Goal: Task Accomplishment & Management: Manage account settings

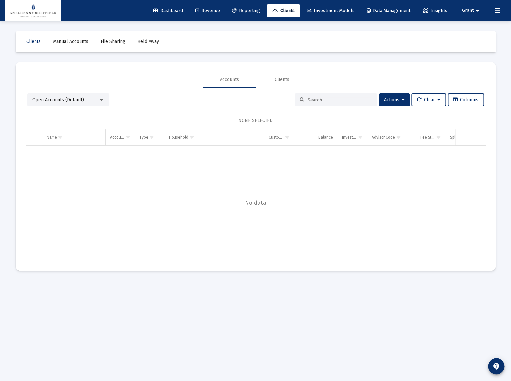
click at [201, 8] on span "Revenue" at bounding box center [207, 11] width 25 height 6
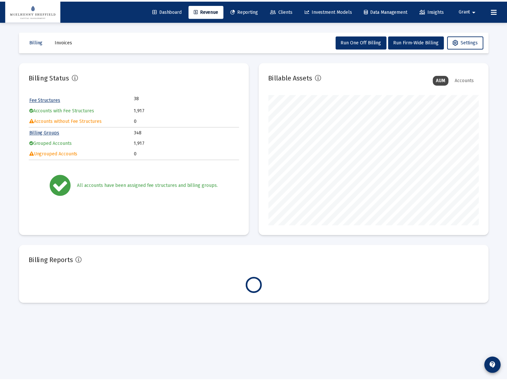
scroll to position [132, 212]
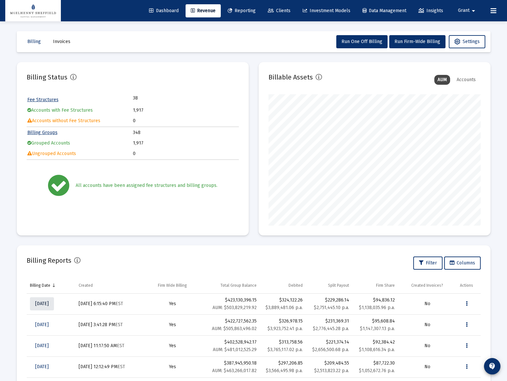
click at [47, 303] on span "[DATE]" at bounding box center [41, 304] width 13 height 6
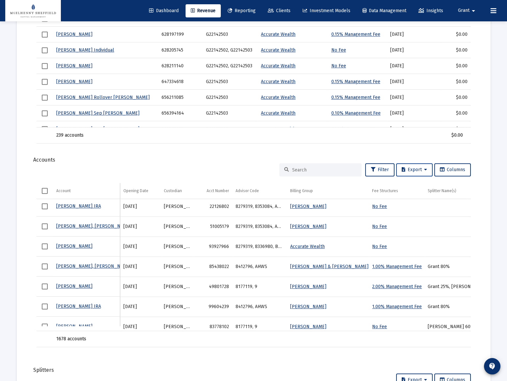
scroll to position [715, 0]
click at [408, 169] on span "Export" at bounding box center [413, 170] width 25 height 6
click at [413, 187] on button "Export All Rows" at bounding box center [416, 186] width 45 height 16
drag, startPoint x: 219, startPoint y: 157, endPoint x: 198, endPoint y: 102, distance: 58.8
click at [219, 157] on div "Accounts" at bounding box center [253, 160] width 441 height 7
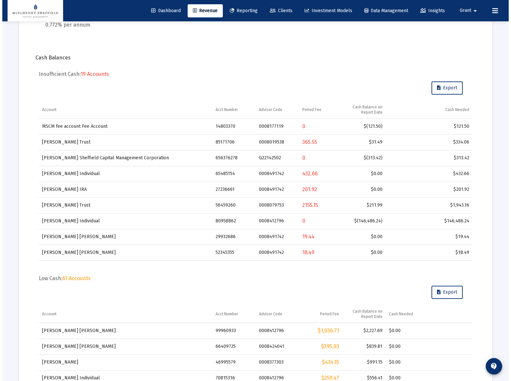
scroll to position [0, 0]
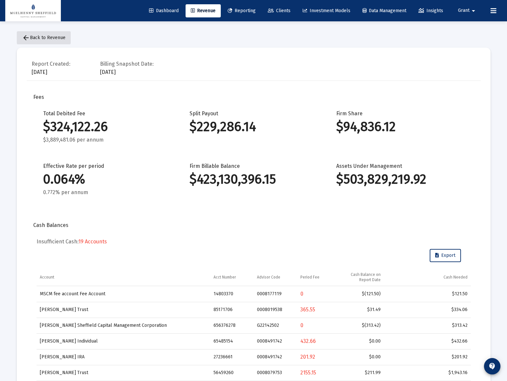
click at [53, 35] on span "arrow_back Back to Revenue" at bounding box center [43, 38] width 43 height 6
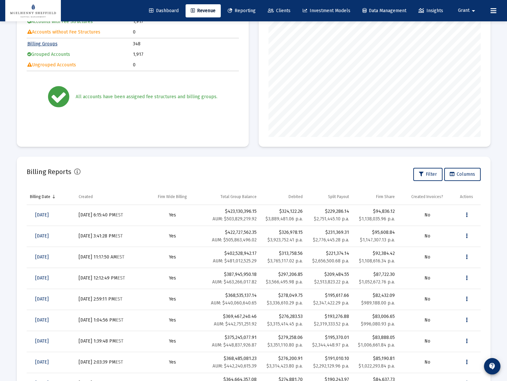
scroll to position [89, 0]
click at [467, 215] on icon "Data grid" at bounding box center [466, 215] width 2 height 8
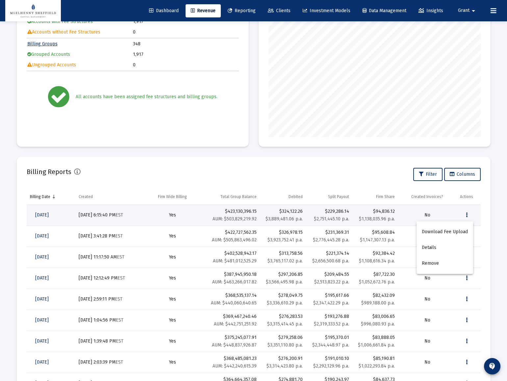
click at [497, 229] on div at bounding box center [253, 190] width 507 height 381
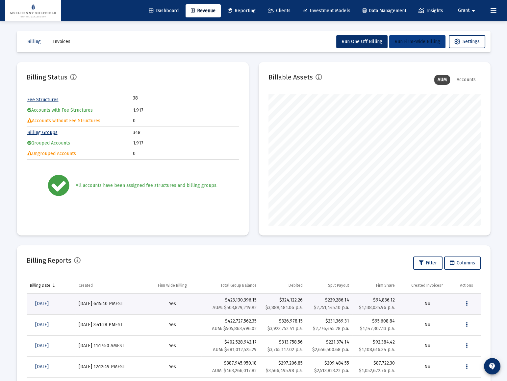
click at [417, 43] on span "Run Firm-Wide Billing" at bounding box center [417, 42] width 46 height 6
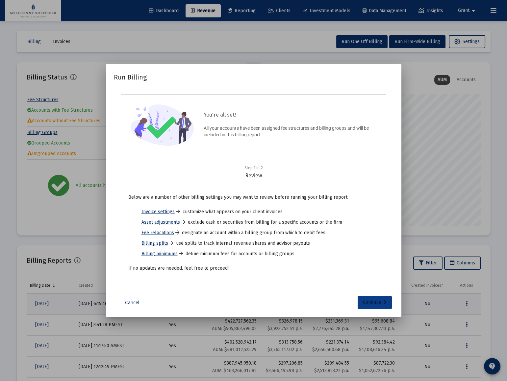
click at [379, 301] on div "Continue" at bounding box center [375, 302] width 24 height 13
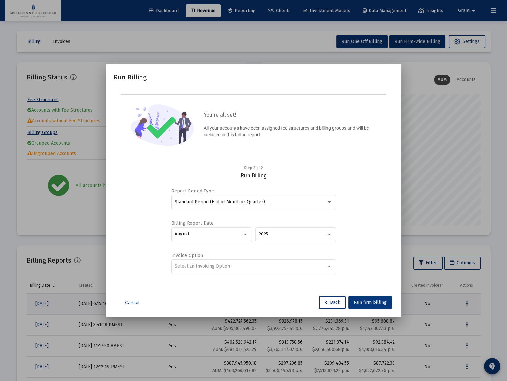
click at [368, 302] on span "Run firm billing" at bounding box center [369, 303] width 33 height 6
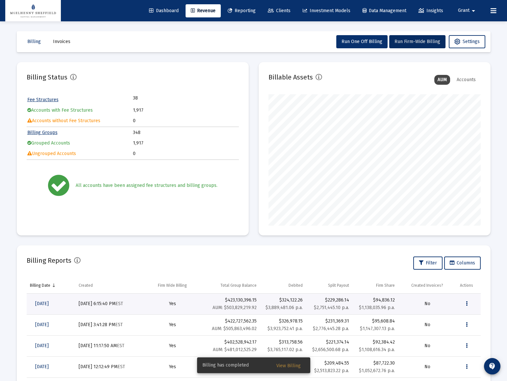
click at [287, 363] on button "View Billing" at bounding box center [288, 366] width 35 height 12
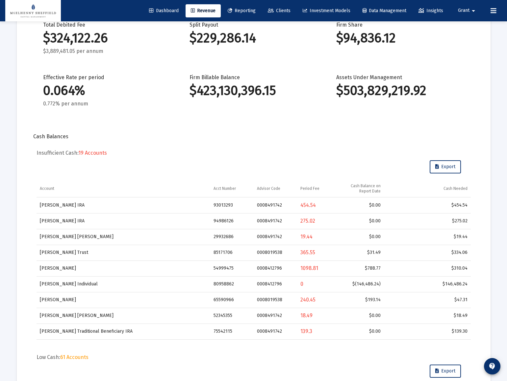
scroll to position [89, 0]
click at [446, 167] on span "Export" at bounding box center [445, 167] width 20 height 6
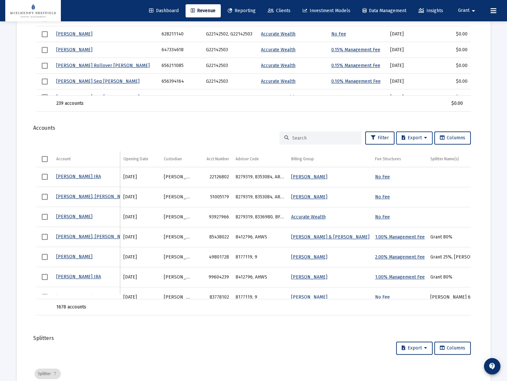
scroll to position [746, 0]
click at [422, 138] on span "Export" at bounding box center [413, 138] width 25 height 6
click at [415, 155] on button "Export All Rows" at bounding box center [416, 155] width 45 height 16
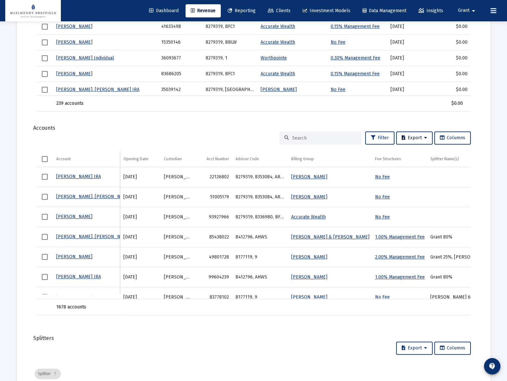
scroll to position [55, 0]
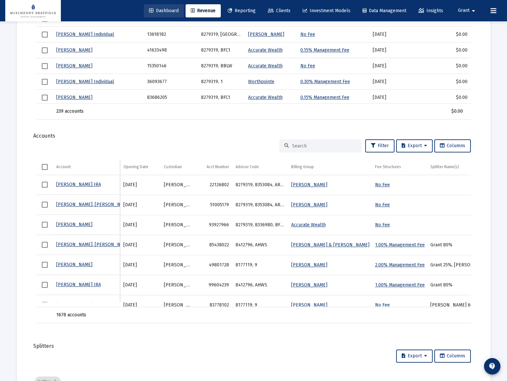
click at [158, 13] on link "Dashboard" at bounding box center [164, 10] width 40 height 13
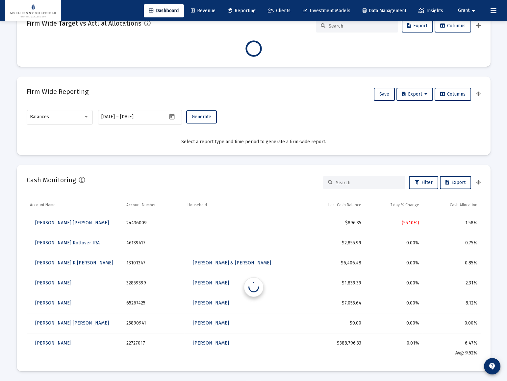
scroll to position [132, 244]
click at [274, 10] on span "Clients" at bounding box center [279, 11] width 23 height 6
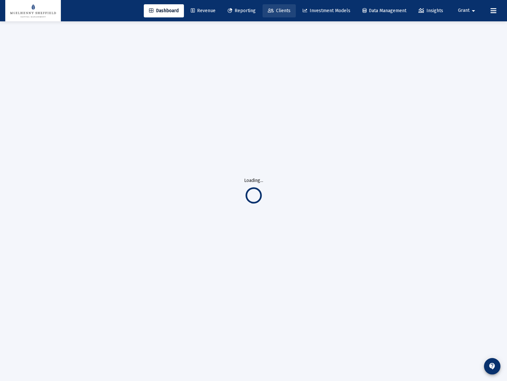
scroll to position [21, 0]
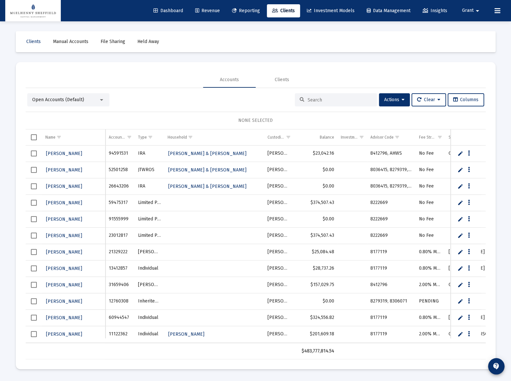
click at [68, 42] on span "Manual Accounts" at bounding box center [71, 42] width 36 height 6
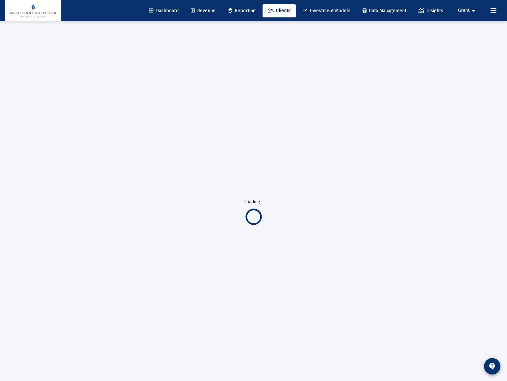
click at [27, 43] on div "Loading..." at bounding box center [253, 211] width 493 height 381
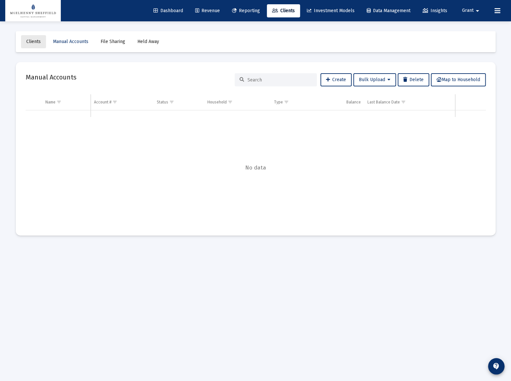
click at [34, 40] on span "Clients" at bounding box center [33, 42] width 14 height 6
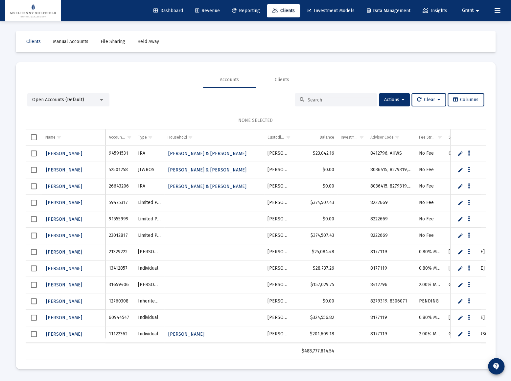
click at [100, 100] on div at bounding box center [101, 100] width 3 height 2
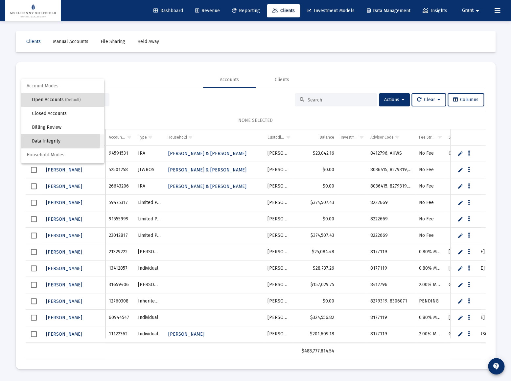
click at [52, 141] on span "Data Integrity" at bounding box center [65, 141] width 67 height 14
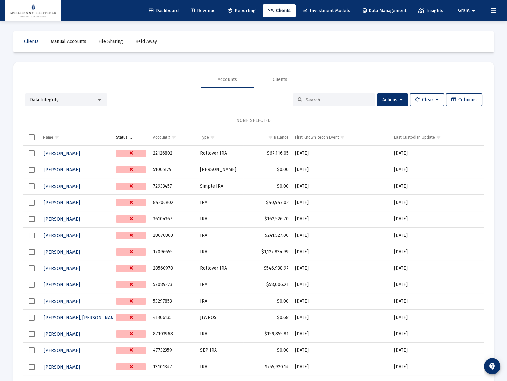
drag, startPoint x: 320, startPoint y: 98, endPoint x: 331, endPoint y: 105, distance: 13.0
click at [320, 98] on input at bounding box center [337, 100] width 64 height 6
paste input "40360981"
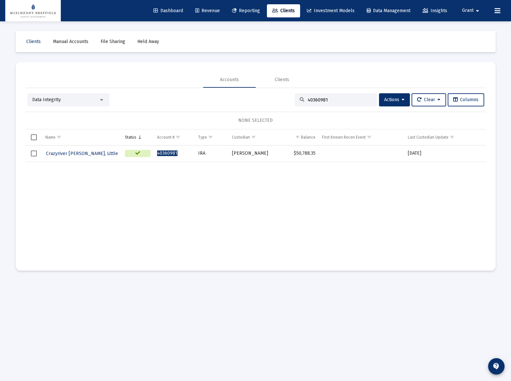
click at [344, 102] on input "40360981" at bounding box center [340, 100] width 64 height 6
paste input "39298220"
type input "39298220"
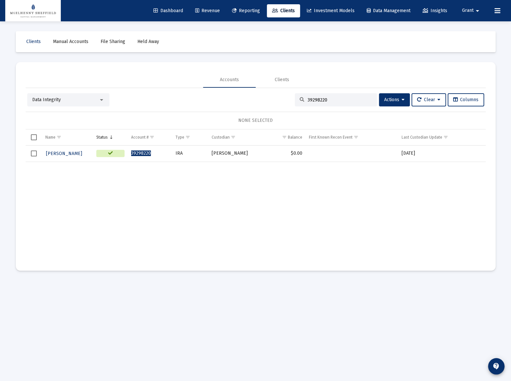
click at [349, 100] on input "39298220" at bounding box center [340, 100] width 64 height 6
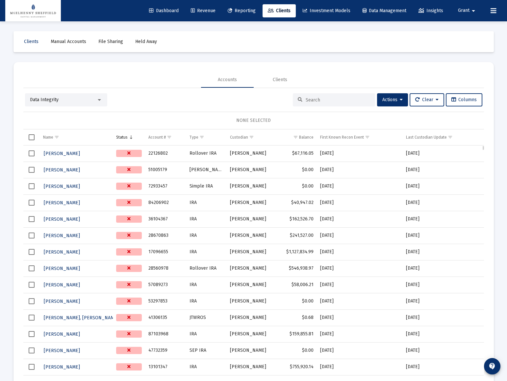
click at [242, 176] on td "[PERSON_NAME]" at bounding box center [251, 170] width 48 height 16
click at [98, 96] on div "Data Integrity" at bounding box center [66, 99] width 82 height 13
click at [63, 99] on div "Data Integrity" at bounding box center [63, 100] width 66 height 7
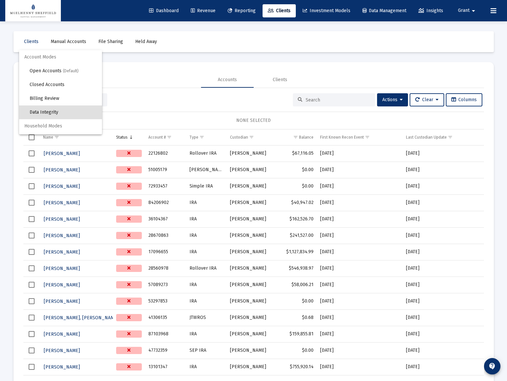
scroll to position [12, 0]
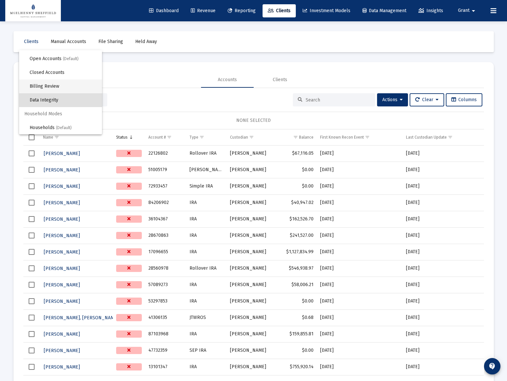
click at [42, 84] on span "Billing Review" at bounding box center [63, 87] width 67 height 14
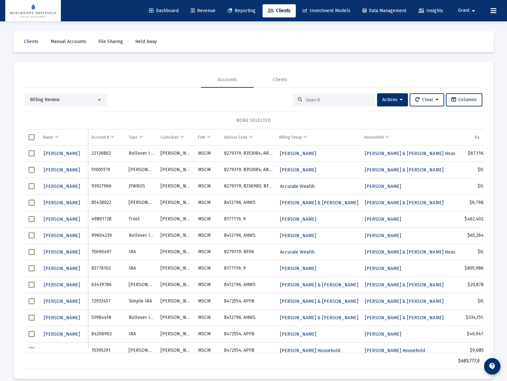
click at [318, 99] on input at bounding box center [337, 100] width 64 height 6
paste input "8491742"
type input "8491742"
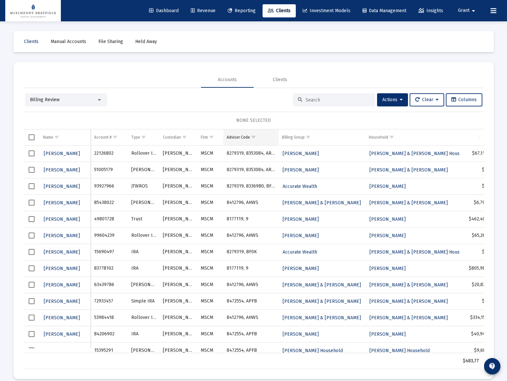
click at [253, 137] on span "Show filter options for column 'Advisor Code'" at bounding box center [253, 137] width 5 height 5
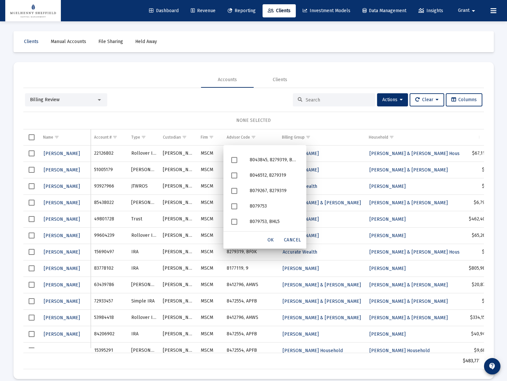
scroll to position [122, 0]
click at [291, 240] on span "Cancel" at bounding box center [292, 240] width 17 height 6
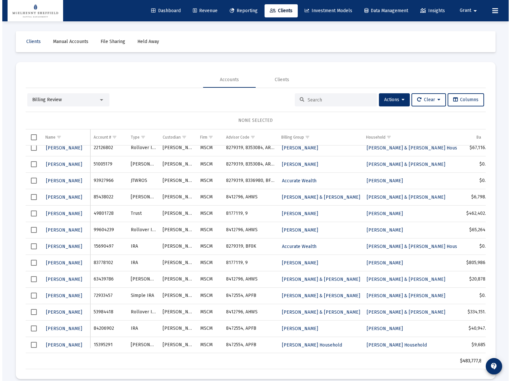
scroll to position [7, 0]
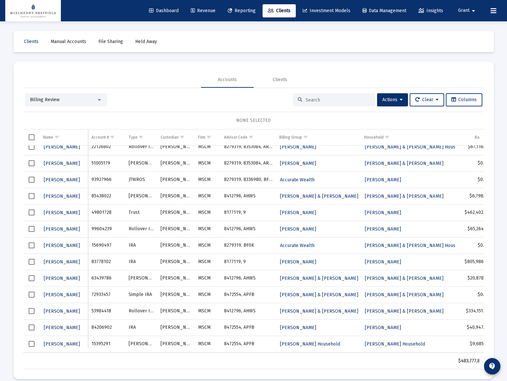
click at [320, 100] on input at bounding box center [337, 100] width 64 height 6
paste input "52345355"
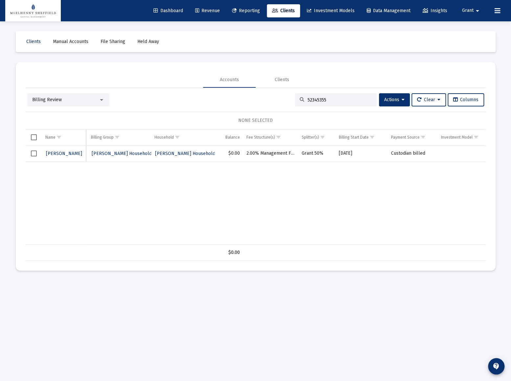
scroll to position [0, 171]
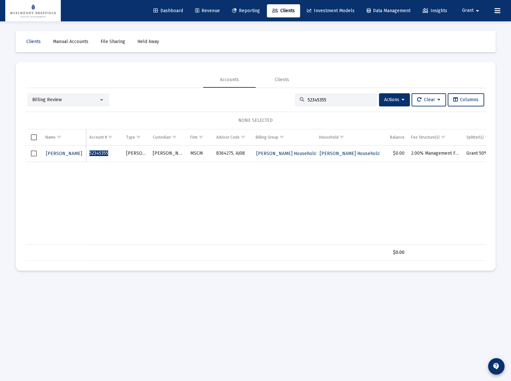
click at [346, 101] on input "52345355" at bounding box center [340, 100] width 64 height 6
paste input "7554211"
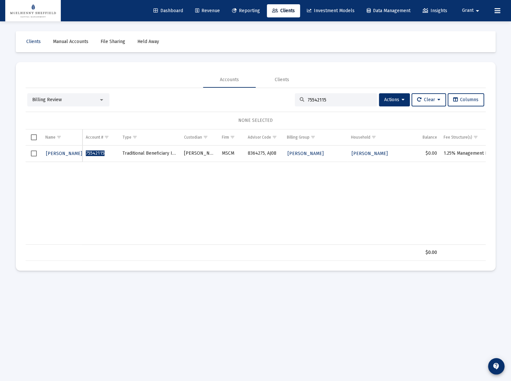
type input "75542115"
click at [61, 153] on span "[PERSON_NAME]" at bounding box center [64, 154] width 36 height 6
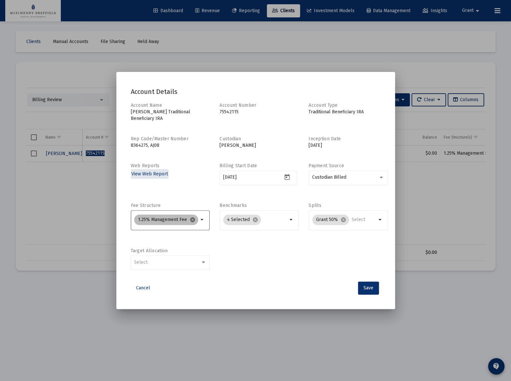
click at [193, 220] on mat-icon "cancel" at bounding box center [193, 220] width 6 height 6
type input "2.0"
click at [159, 232] on span "2.00% Management Fee" at bounding box center [173, 233] width 58 height 8
click at [139, 236] on input "2.00% Management Fee" at bounding box center [138, 236] width 0 height 0
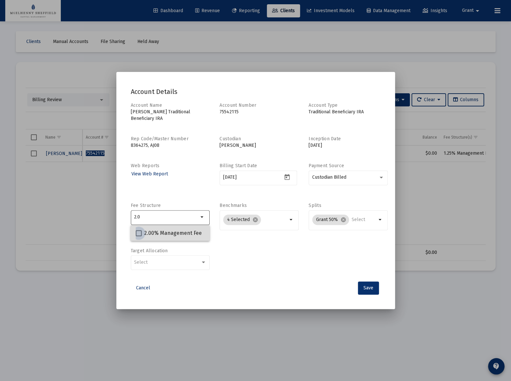
checkbox input "true"
click at [368, 286] on span "Save" at bounding box center [369, 288] width 10 height 6
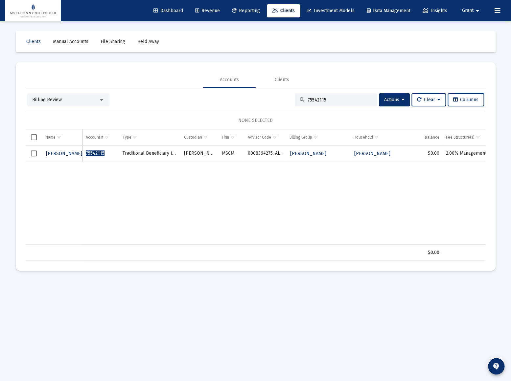
click at [348, 100] on input "75542115" at bounding box center [340, 100] width 64 height 6
paste input "6689122"
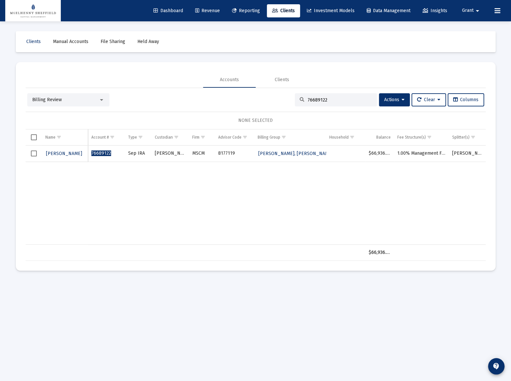
type input "76689122"
click at [73, 154] on span "[PERSON_NAME]" at bounding box center [64, 154] width 36 height 6
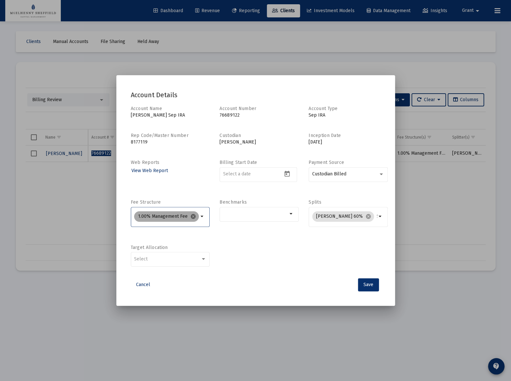
click at [194, 215] on mat-icon "cancel" at bounding box center [193, 217] width 6 height 6
type input "2.0"
click at [183, 231] on span "2.00% Management Fee" at bounding box center [173, 230] width 58 height 8
click at [139, 233] on input "2.00% Management Fee" at bounding box center [138, 233] width 0 height 0
checkbox input "true"
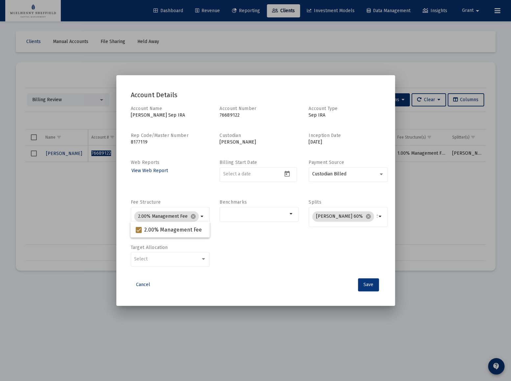
click at [372, 286] on span "Save" at bounding box center [369, 285] width 10 height 6
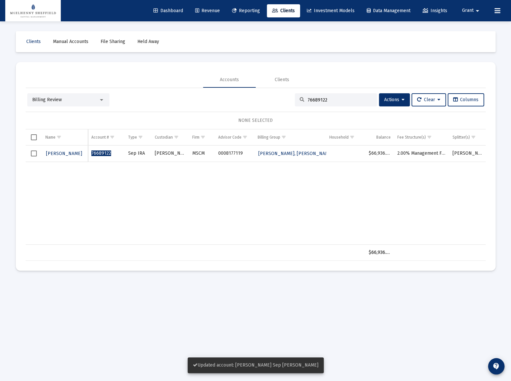
click at [337, 100] on input "76689122" at bounding box center [340, 100] width 64 height 6
paste input "94208578"
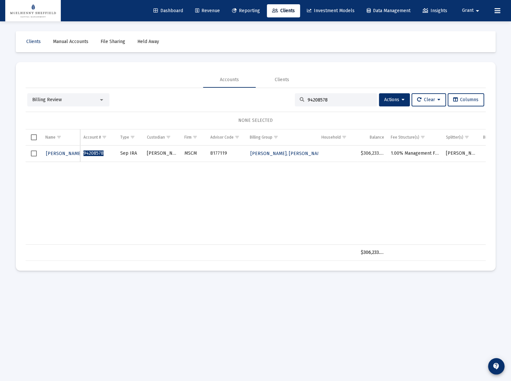
type input "94208578"
click at [50, 153] on span "[PERSON_NAME]" at bounding box center [64, 154] width 36 height 6
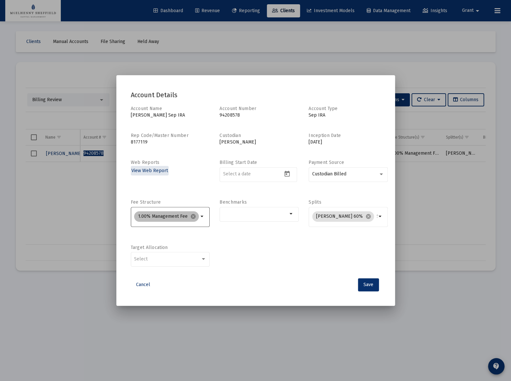
drag, startPoint x: 193, startPoint y: 217, endPoint x: 188, endPoint y: 217, distance: 5.3
click at [193, 217] on mat-icon "cancel" at bounding box center [193, 217] width 6 height 6
type input "2.0"
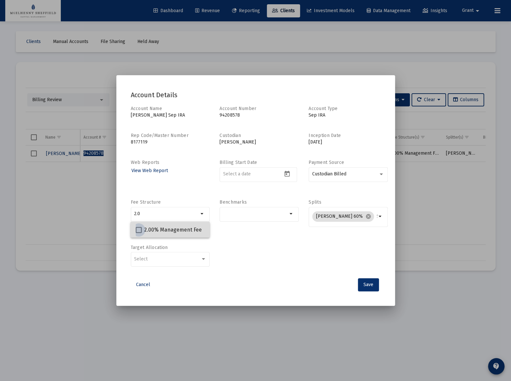
click at [161, 229] on span "2.00% Management Fee" at bounding box center [173, 230] width 58 height 8
click at [139, 233] on input "2.00% Management Fee" at bounding box center [138, 233] width 0 height 0
checkbox input "true"
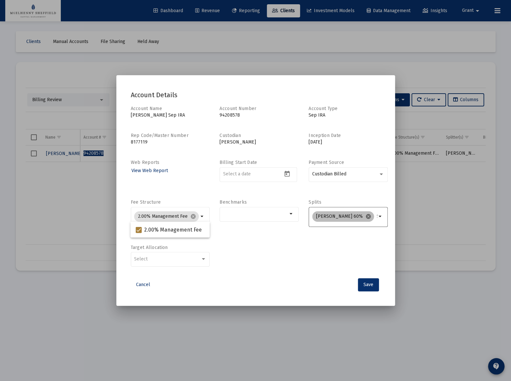
click at [366, 217] on mat-icon "cancel" at bounding box center [369, 217] width 6 height 6
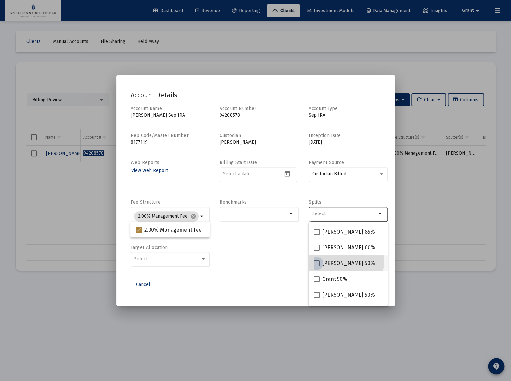
click at [336, 262] on span "[PERSON_NAME] 50%" at bounding box center [349, 264] width 53 height 8
click at [317, 267] on input "[PERSON_NAME] 50%" at bounding box center [317, 267] width 0 height 0
checkbox input "true"
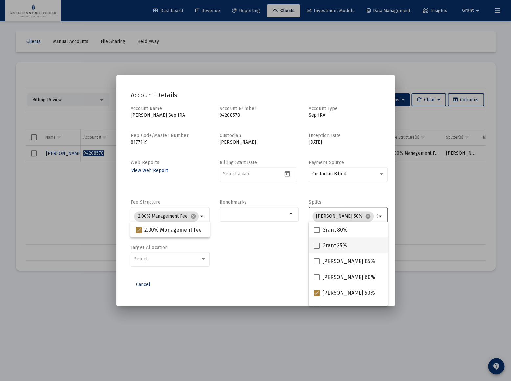
click at [336, 246] on span "Grant 25%" at bounding box center [335, 246] width 25 height 8
click at [317, 249] on input "Grant 25%" at bounding box center [317, 249] width 0 height 0
checkbox input "true"
click at [286, 246] on div "Account Name [PERSON_NAME] Sep IRA Account Number [FINANCIAL_ID] Account Type S…" at bounding box center [256, 190] width 250 height 169
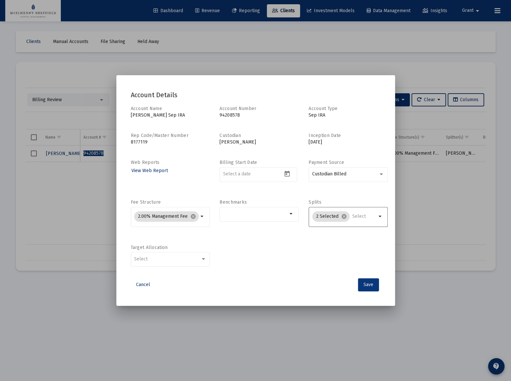
click at [371, 284] on span "Save" at bounding box center [369, 285] width 10 height 6
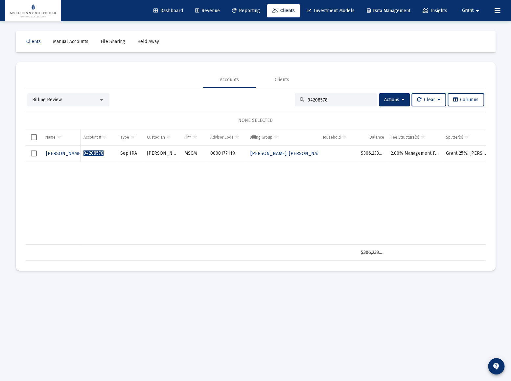
click at [337, 99] on input "94208578" at bounding box center [340, 100] width 64 height 6
paste input "76689122"
type input "76689122"
click at [68, 152] on span "[PERSON_NAME]" at bounding box center [64, 154] width 36 height 6
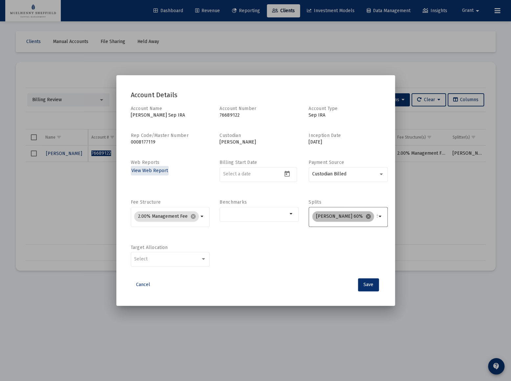
click at [366, 216] on mat-icon "cancel" at bounding box center [369, 217] width 6 height 6
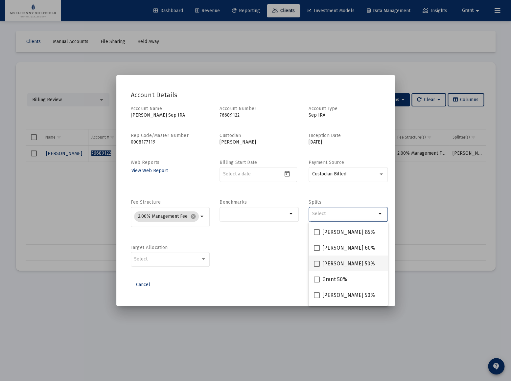
click at [334, 263] on span "[PERSON_NAME] 50%" at bounding box center [349, 264] width 53 height 8
click at [317, 267] on input "[PERSON_NAME] 50%" at bounding box center [317, 267] width 0 height 0
checkbox input "true"
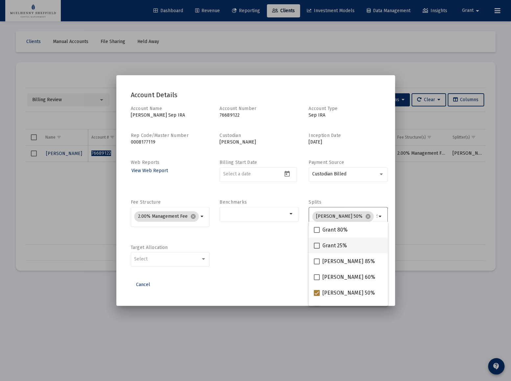
click at [329, 245] on span "Grant 25%" at bounding box center [335, 246] width 25 height 8
click at [317, 249] on input "Grant 25%" at bounding box center [317, 249] width 0 height 0
checkbox input "true"
click at [281, 248] on div "Account Name [PERSON_NAME] Sep IRA Account Number [FINANCIAL_ID] Account Type S…" at bounding box center [256, 190] width 250 height 169
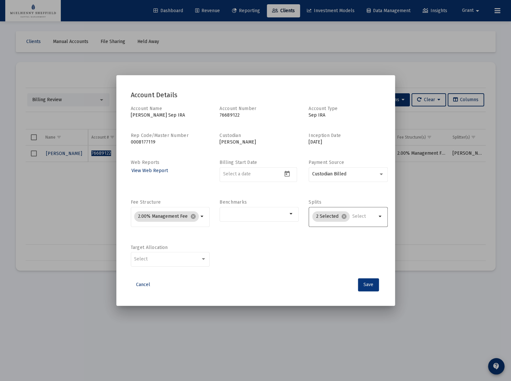
click at [368, 282] on span "Save" at bounding box center [369, 285] width 10 height 6
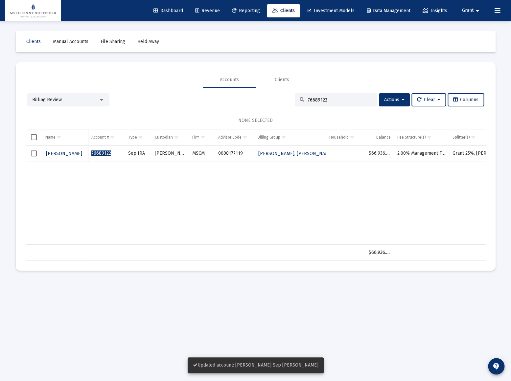
click at [321, 97] on input "76689122" at bounding box center [340, 100] width 64 height 6
paste input "5542115"
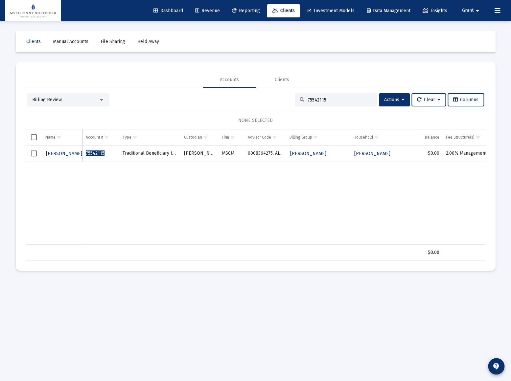
type input "75542115"
click at [58, 153] on span "[PERSON_NAME]" at bounding box center [64, 154] width 36 height 6
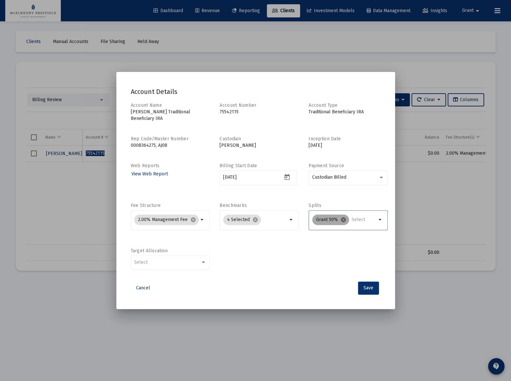
click at [344, 219] on mat-icon "cancel" at bounding box center [344, 220] width 6 height 6
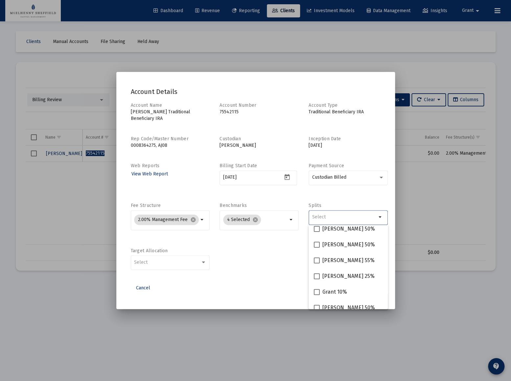
scroll to position [105, 0]
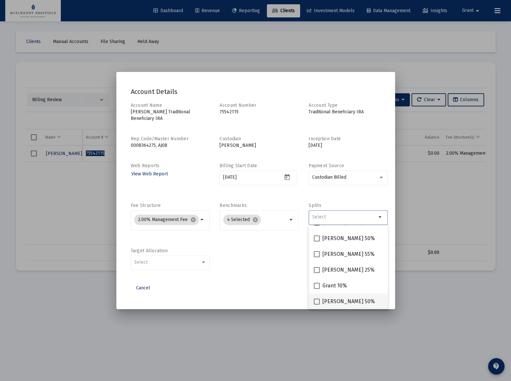
click at [334, 305] on span "[PERSON_NAME] 50%" at bounding box center [349, 302] width 53 height 8
click at [317, 305] on input "[PERSON_NAME] 50%" at bounding box center [317, 305] width 0 height 0
checkbox input "true"
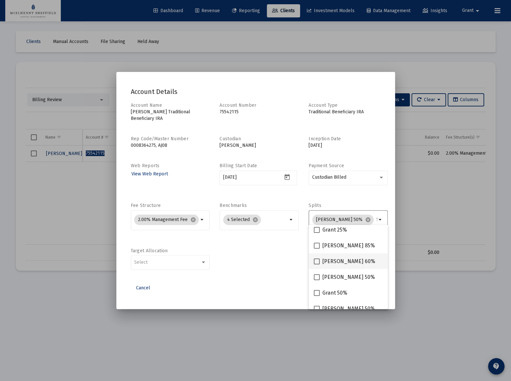
scroll to position [0, 0]
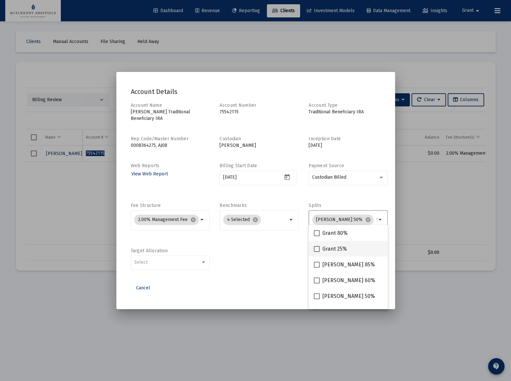
click at [338, 251] on span "Grant 25%" at bounding box center [335, 249] width 25 height 8
click at [317, 252] on input "Grant 25%" at bounding box center [317, 252] width 0 height 0
checkbox input "true"
click at [270, 257] on div "Account Name [PERSON_NAME] Traditional Beneficiary IRA Account Number [FINANCIA…" at bounding box center [256, 189] width 250 height 175
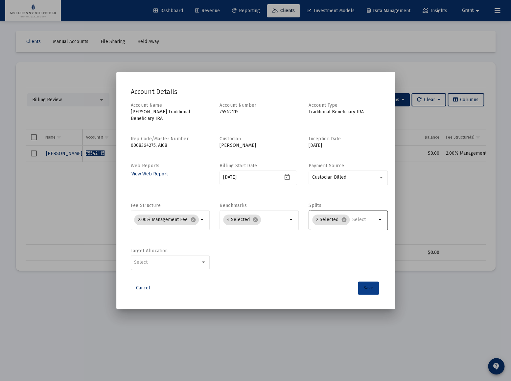
click at [369, 288] on span "Save" at bounding box center [369, 288] width 10 height 6
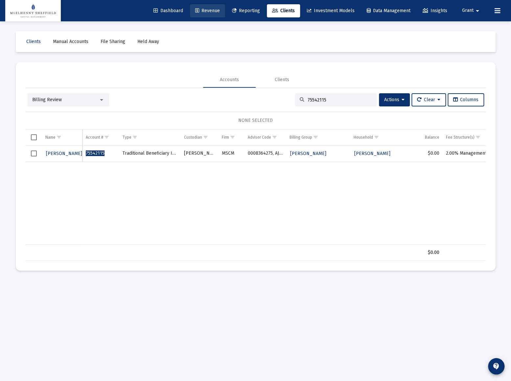
click at [206, 12] on span "Revenue" at bounding box center [207, 11] width 25 height 6
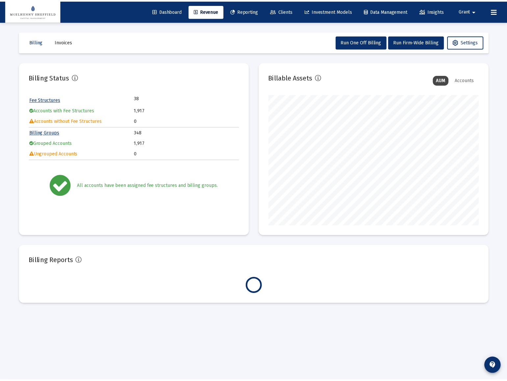
scroll to position [132, 212]
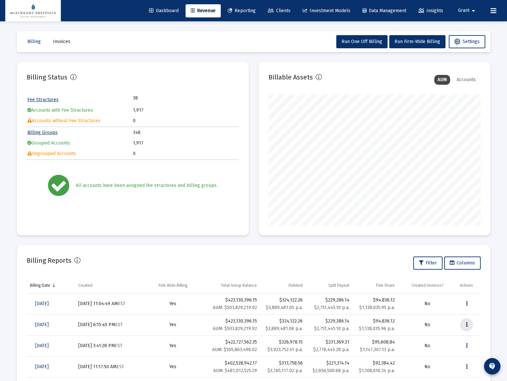
click at [466, 325] on icon "Data grid" at bounding box center [467, 325] width 2 height 8
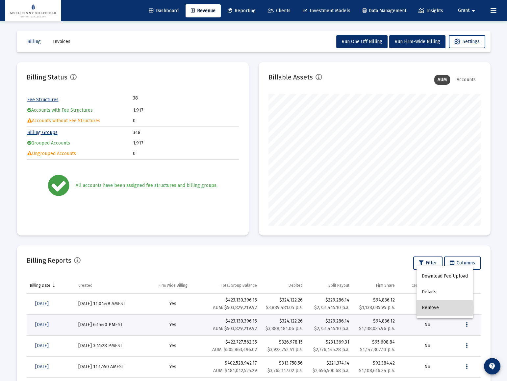
click at [439, 308] on button "Remove" at bounding box center [444, 308] width 57 height 16
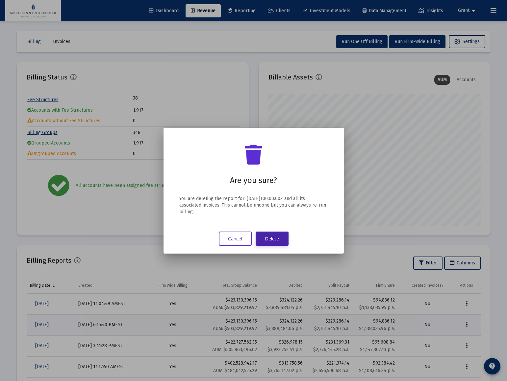
click at [271, 236] on button "Delete" at bounding box center [271, 239] width 33 height 14
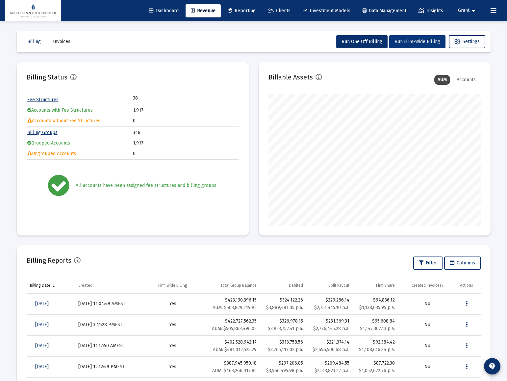
click at [424, 44] on span "Run Firm-Wide Billing" at bounding box center [417, 42] width 46 height 6
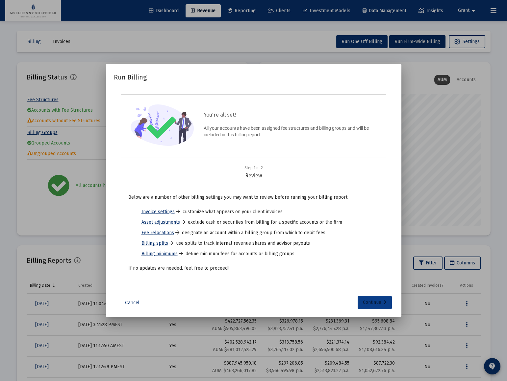
click at [381, 303] on div "Continue" at bounding box center [375, 302] width 24 height 13
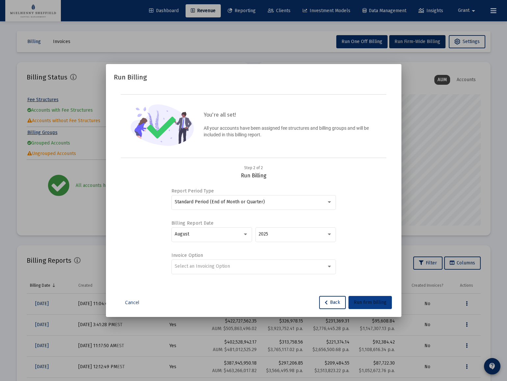
click at [372, 302] on span "Run firm billing" at bounding box center [369, 303] width 33 height 6
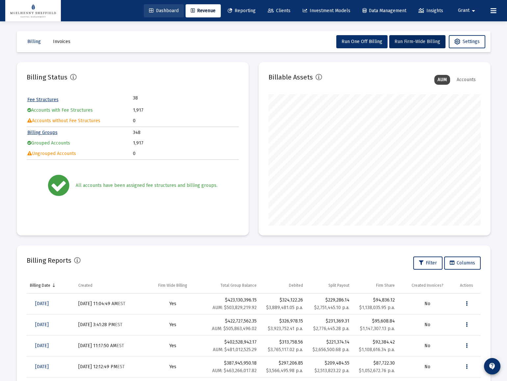
click at [161, 11] on span "Dashboard" at bounding box center [164, 11] width 30 height 6
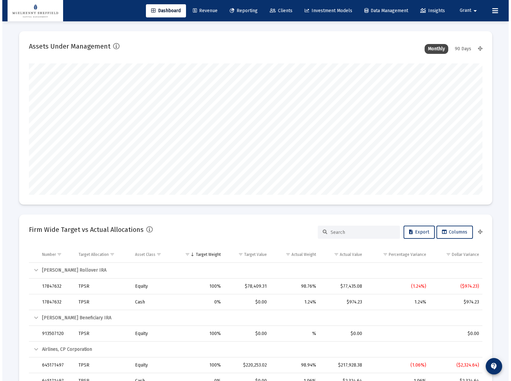
scroll to position [132, 244]
click at [200, 10] on span "Revenue" at bounding box center [203, 11] width 25 height 6
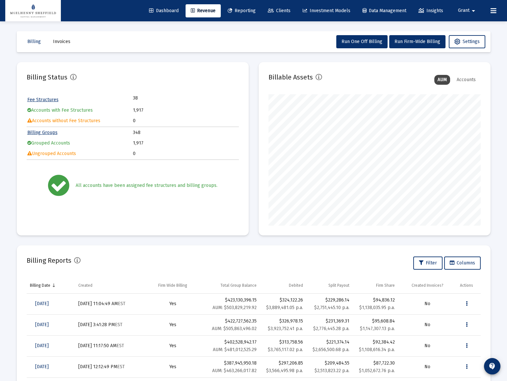
click at [149, 13] on span "Dashboard" at bounding box center [164, 11] width 30 height 6
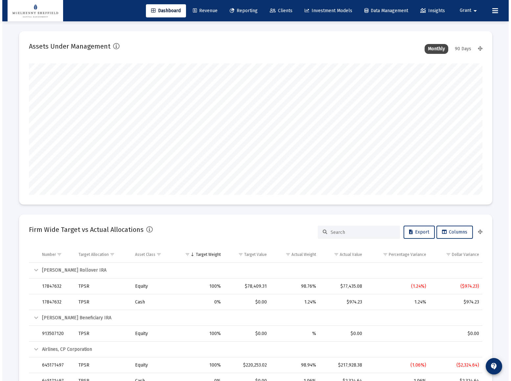
scroll to position [132, 244]
click at [198, 11] on span "Revenue" at bounding box center [203, 11] width 25 height 6
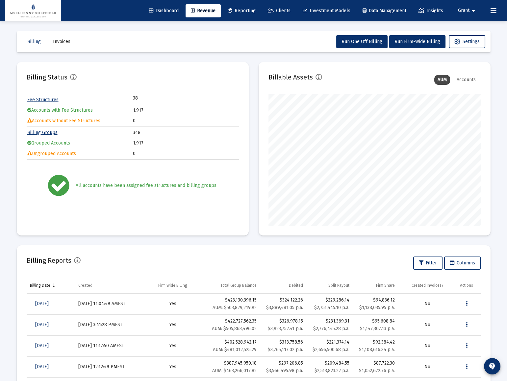
scroll to position [132, 212]
click at [154, 10] on span "Dashboard" at bounding box center [164, 11] width 30 height 6
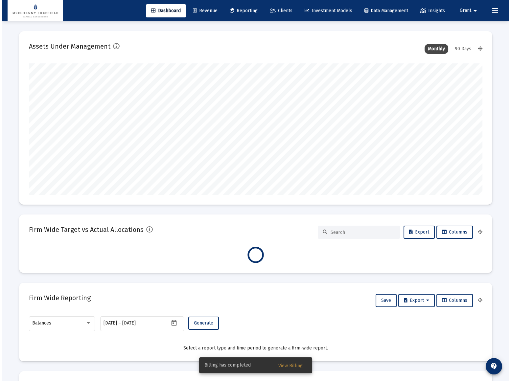
scroll to position [132, 244]
click at [279, 8] on span "Clients" at bounding box center [279, 11] width 23 height 6
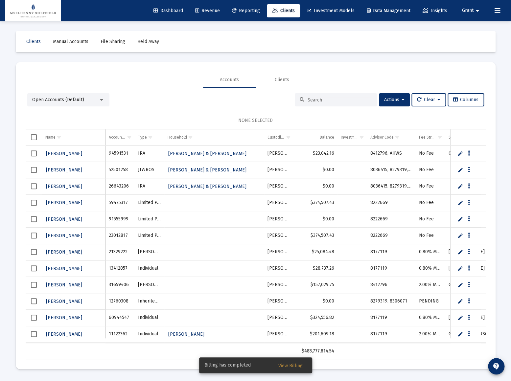
click at [349, 97] on input at bounding box center [340, 100] width 64 height 6
paste input "17198530"
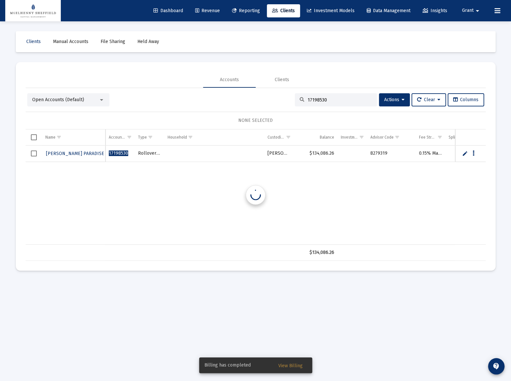
type input "17198530"
click at [60, 154] on span "ERICA PARADISE" at bounding box center [75, 154] width 58 height 6
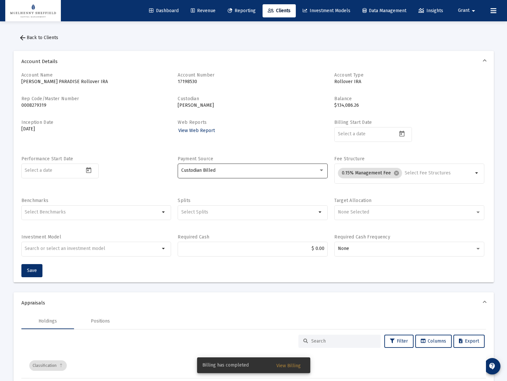
click at [226, 171] on div "Custodian Billed" at bounding box center [249, 170] width 137 height 5
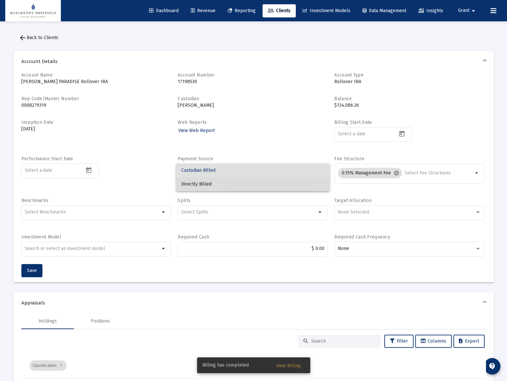
click at [195, 184] on span "Directly Billed" at bounding box center [252, 185] width 143 height 14
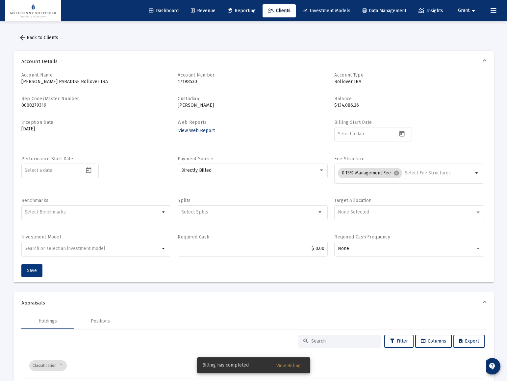
click at [29, 271] on span "Save" at bounding box center [32, 271] width 10 height 6
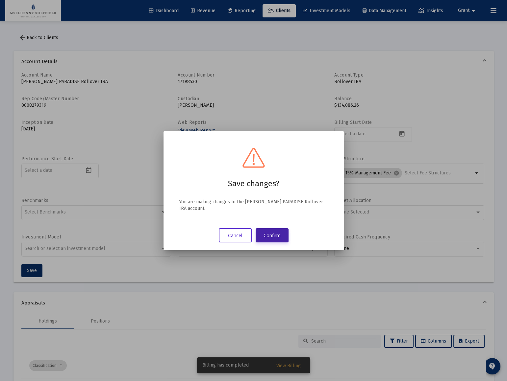
click at [270, 233] on button "Confirm" at bounding box center [271, 236] width 33 height 14
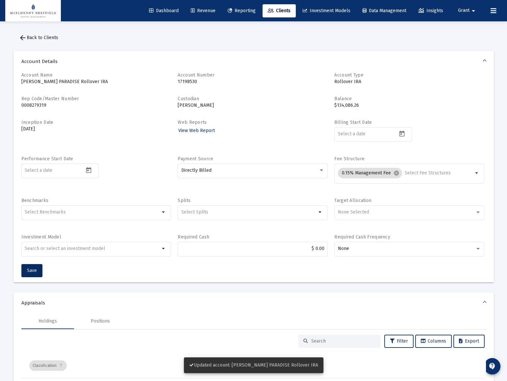
click at [273, 11] on span "Clients" at bounding box center [279, 11] width 23 height 6
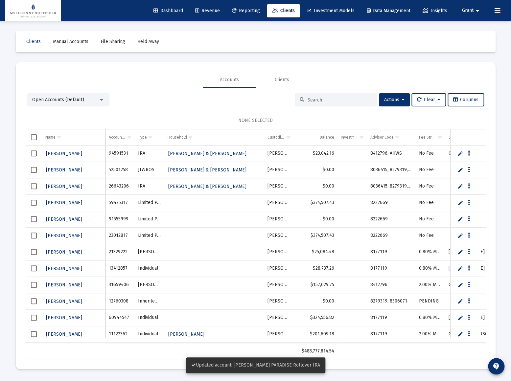
click at [328, 102] on input at bounding box center [340, 100] width 64 height 6
paste input "60361524"
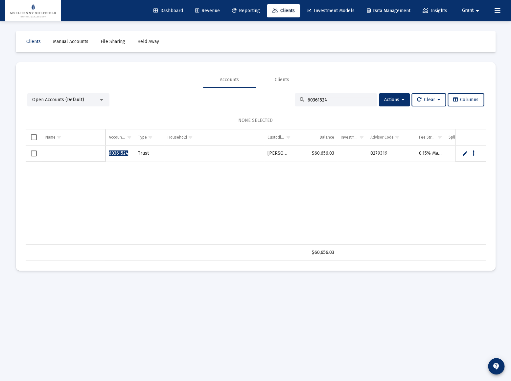
type input "60361524"
click at [38, 155] on td "Data grid" at bounding box center [34, 154] width 16 height 16
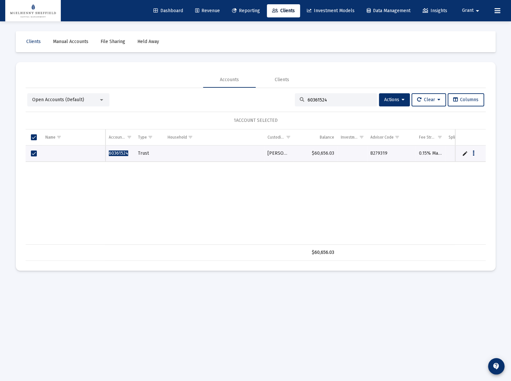
click at [53, 152] on div "Data grid" at bounding box center [73, 153] width 57 height 7
click at [464, 153] on link "Edit" at bounding box center [465, 154] width 6 height 6
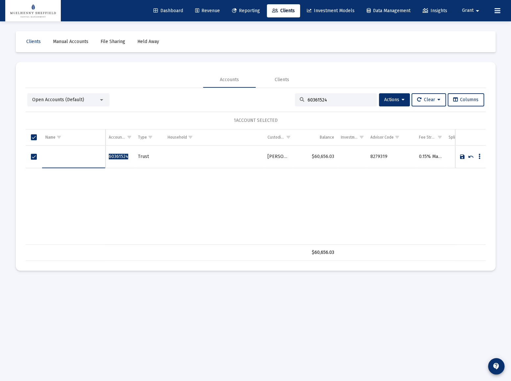
click at [464, 154] on link "Save" at bounding box center [463, 157] width 6 height 6
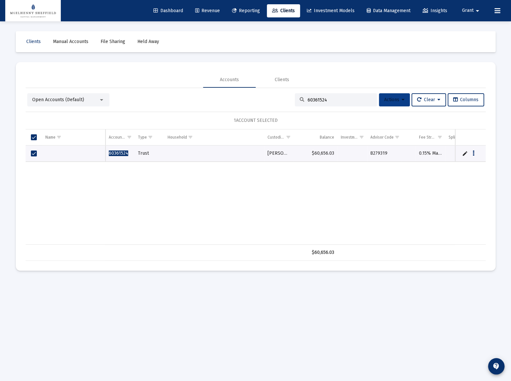
click at [398, 100] on span "Actions" at bounding box center [394, 100] width 20 height 6
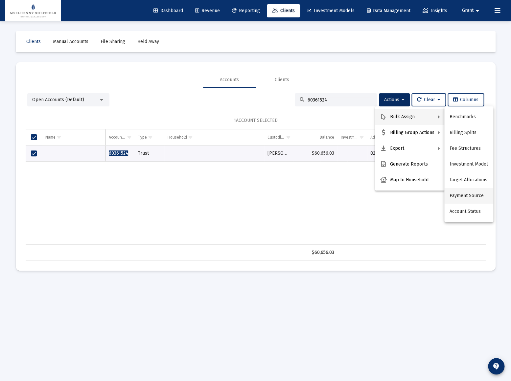
click at [477, 193] on button "Payment Source" at bounding box center [469, 196] width 49 height 16
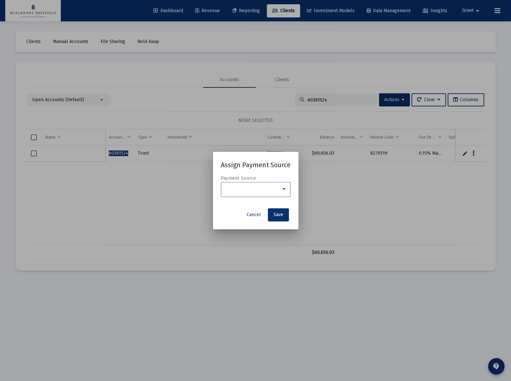
click at [273, 188] on div at bounding box center [252, 189] width 57 height 5
click at [238, 201] on span "Directly Billed" at bounding box center [255, 203] width 61 height 14
click at [279, 215] on span "Save" at bounding box center [279, 215] width 10 height 6
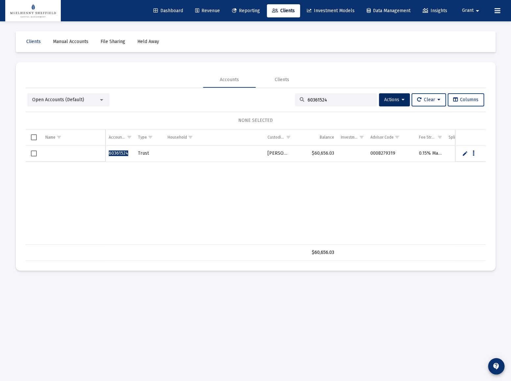
click at [203, 12] on span "Revenue" at bounding box center [207, 11] width 25 height 6
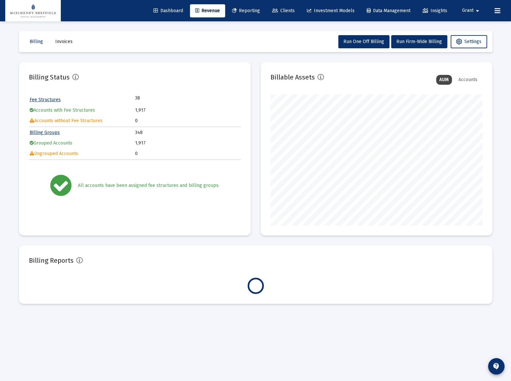
scroll to position [132, 212]
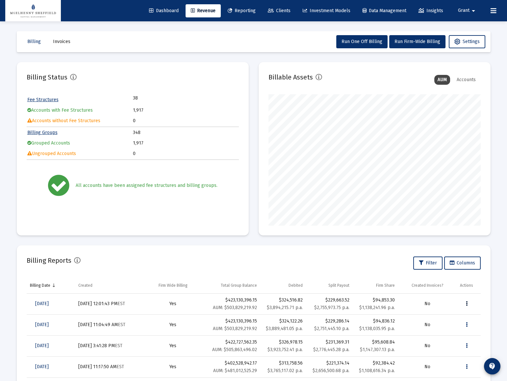
click at [466, 303] on icon "Data grid" at bounding box center [467, 304] width 2 height 8
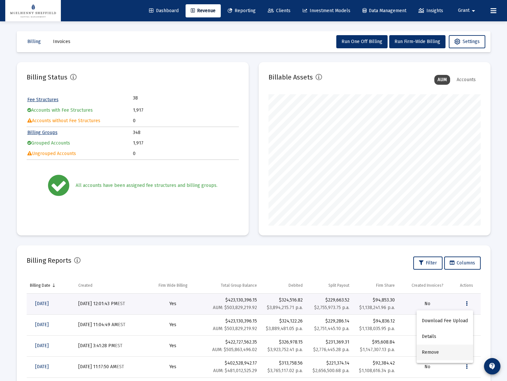
click at [429, 353] on button "Remove" at bounding box center [444, 353] width 57 height 16
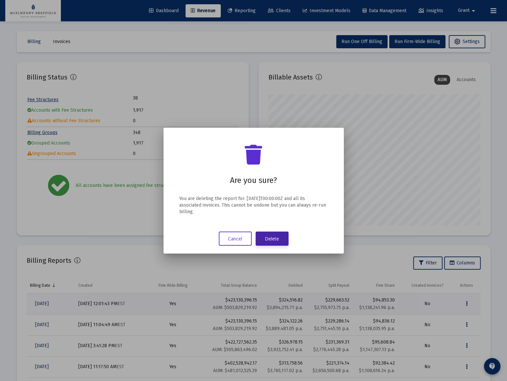
click at [273, 238] on button "Delete" at bounding box center [271, 239] width 33 height 14
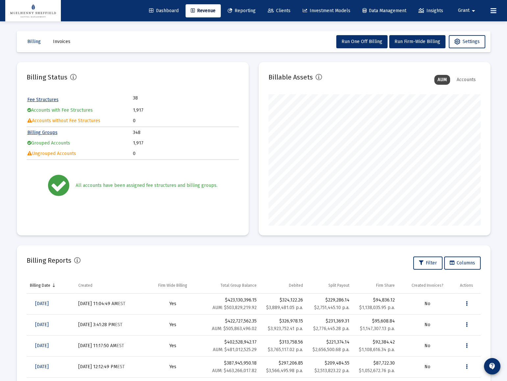
drag, startPoint x: 273, startPoint y: 12, endPoint x: 276, endPoint y: 21, distance: 9.2
click at [274, 12] on span "Clients" at bounding box center [279, 11] width 23 height 6
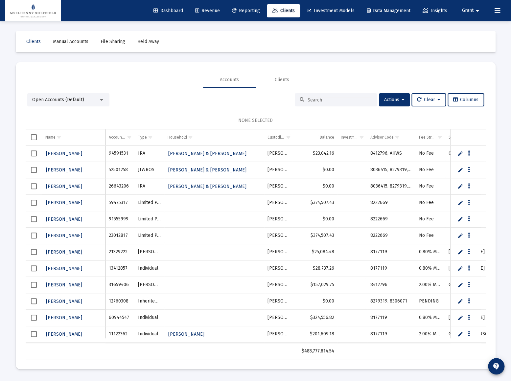
click at [321, 101] on input at bounding box center [340, 100] width 64 height 6
paste input "5466W121"
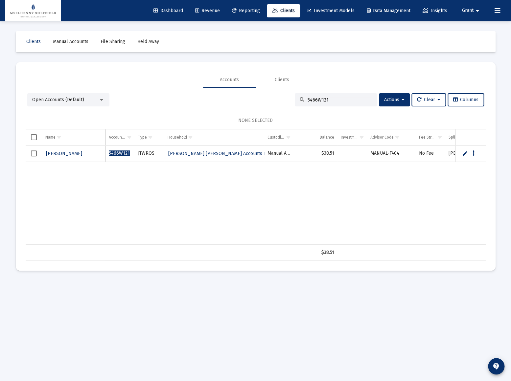
type input "5466W121"
click at [66, 152] on span "Chapman, Scott" at bounding box center [64, 154] width 36 height 6
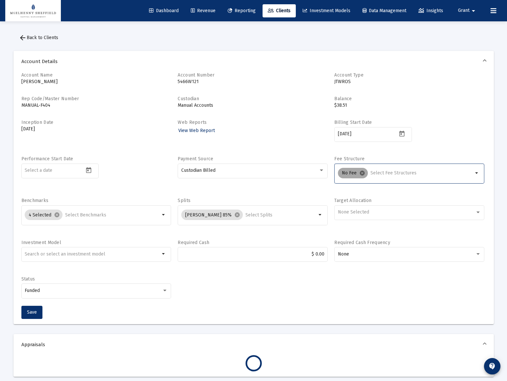
click at [363, 173] on mat-icon "cancel" at bounding box center [362, 173] width 6 height 6
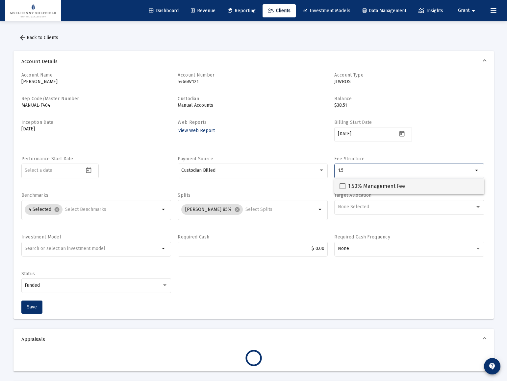
type input "1.5"
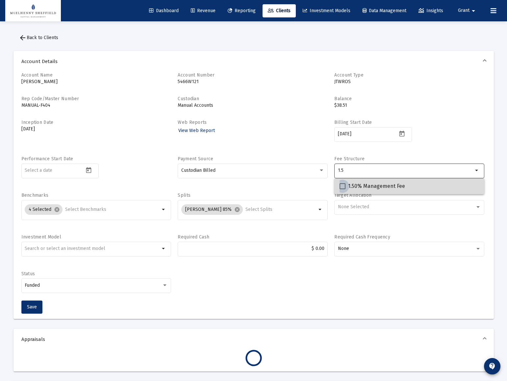
click at [364, 188] on span "1.50% Management Fee" at bounding box center [376, 186] width 57 height 8
click at [342, 189] on input "1.50% Management Fee" at bounding box center [342, 189] width 0 height 0
checkbox input "true"
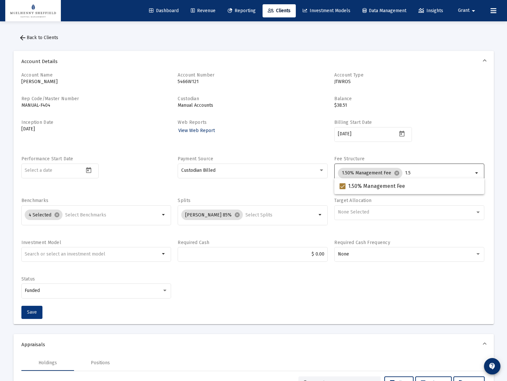
click at [33, 312] on span "Save" at bounding box center [32, 313] width 10 height 6
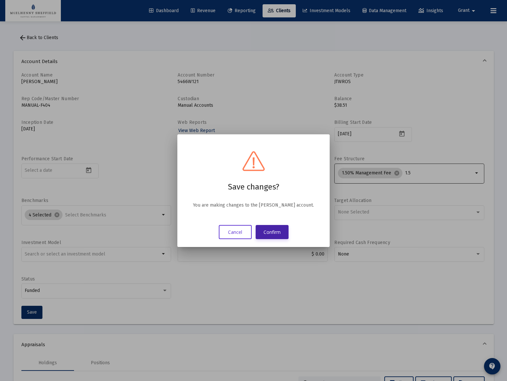
click at [278, 230] on button "Confirm" at bounding box center [271, 232] width 33 height 14
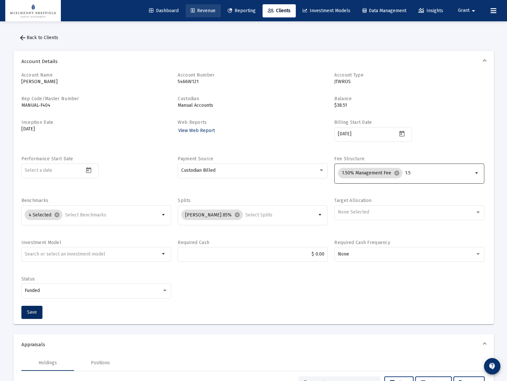
click at [195, 11] on span "Revenue" at bounding box center [203, 11] width 25 height 6
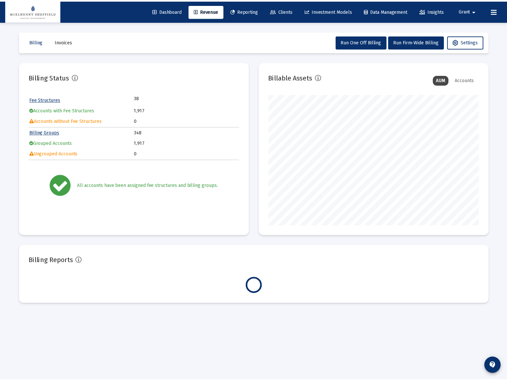
scroll to position [132, 212]
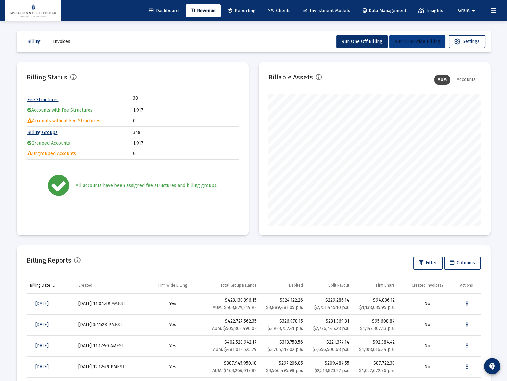
click at [413, 42] on span "Run Firm-Wide Billing" at bounding box center [417, 42] width 46 height 6
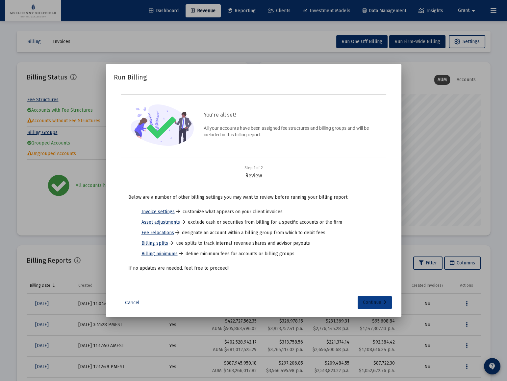
click at [371, 303] on div "Continue" at bounding box center [375, 302] width 24 height 13
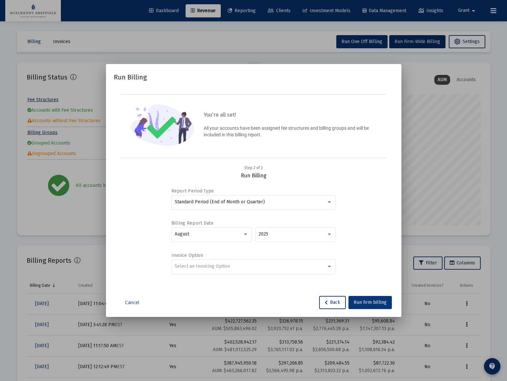
click at [378, 300] on span "Run firm billing" at bounding box center [369, 303] width 33 height 6
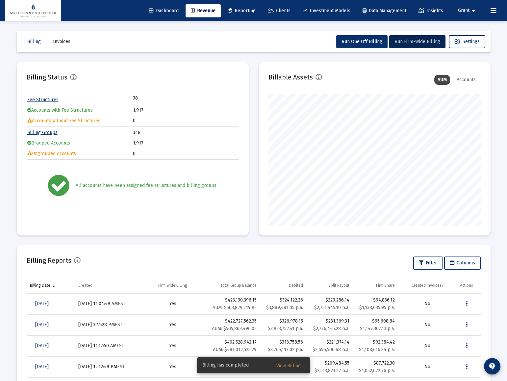
click at [289, 365] on span "View Billing" at bounding box center [288, 366] width 24 height 6
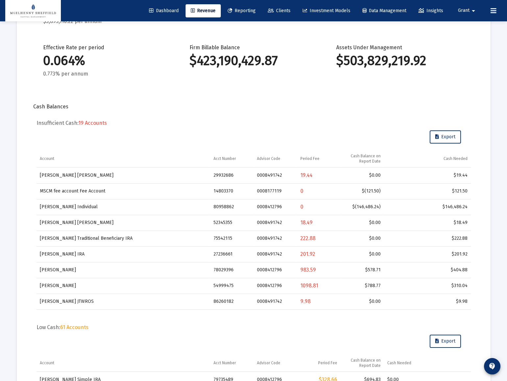
scroll to position [119, 0]
click at [443, 341] on span "Export" at bounding box center [445, 341] width 20 height 6
click at [444, 136] on span "Export" at bounding box center [445, 137] width 20 height 6
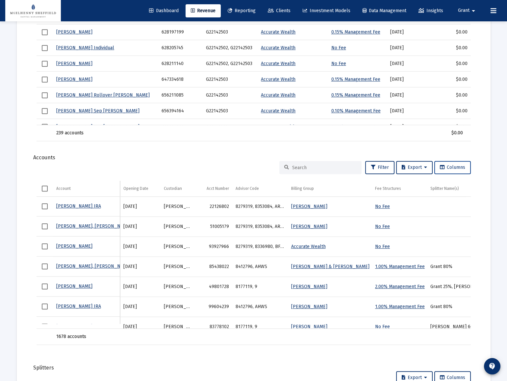
scroll to position [717, 0]
click at [421, 169] on span "Export" at bounding box center [413, 168] width 25 height 6
click at [412, 183] on button "Export All Rows" at bounding box center [416, 184] width 45 height 16
click at [281, 9] on span "Clients" at bounding box center [279, 11] width 23 height 6
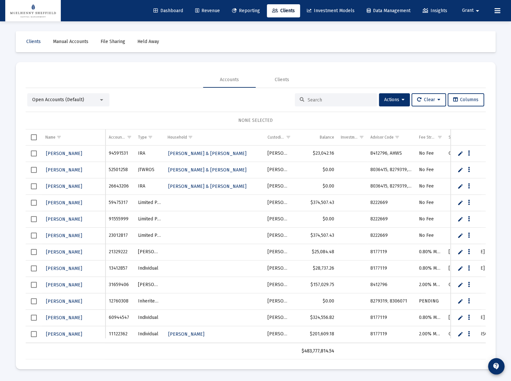
click at [328, 99] on input at bounding box center [340, 100] width 64 height 6
paste input "65485154"
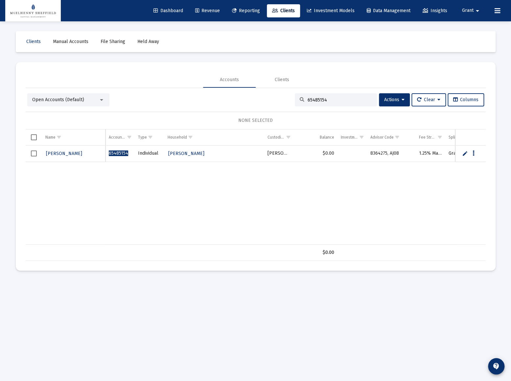
type input "65485154"
click at [57, 152] on span "[PERSON_NAME]" at bounding box center [64, 154] width 36 height 6
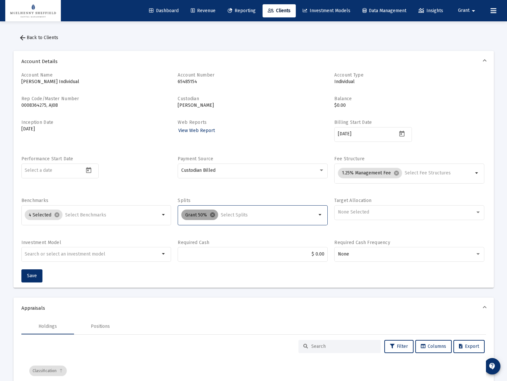
click at [212, 214] on mat-icon "cancel" at bounding box center [212, 215] width 6 height 6
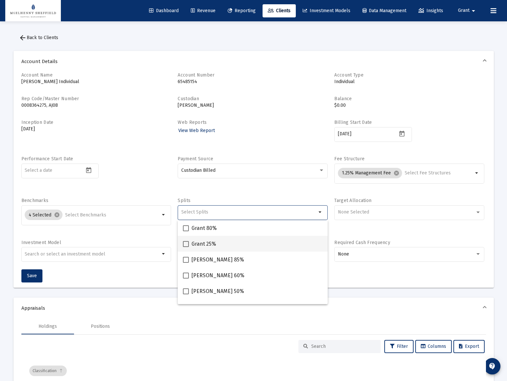
click at [204, 244] on span "Grant 25%" at bounding box center [203, 244] width 25 height 8
click at [186, 247] on input "Grant 25%" at bounding box center [185, 247] width 0 height 0
checkbox input "true"
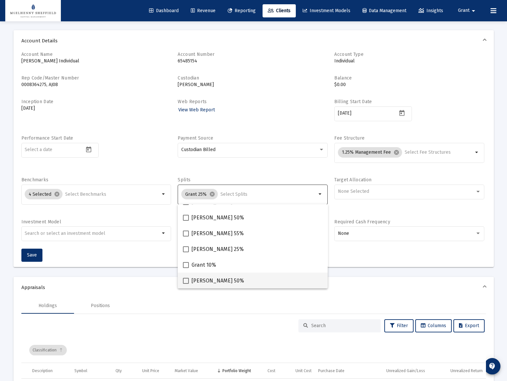
scroll to position [21, 0]
click at [199, 281] on span "[PERSON_NAME] 50%" at bounding box center [217, 281] width 53 height 8
click at [186, 284] on input "[PERSON_NAME] 50%" at bounding box center [185, 284] width 0 height 0
checkbox input "true"
drag, startPoint x: 157, startPoint y: 275, endPoint x: 118, endPoint y: 269, distance: 39.9
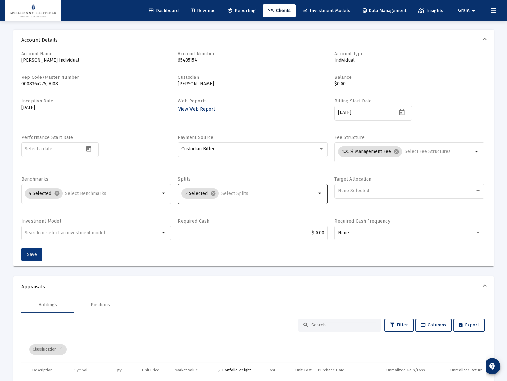
click at [27, 253] on span "Save" at bounding box center [32, 255] width 10 height 6
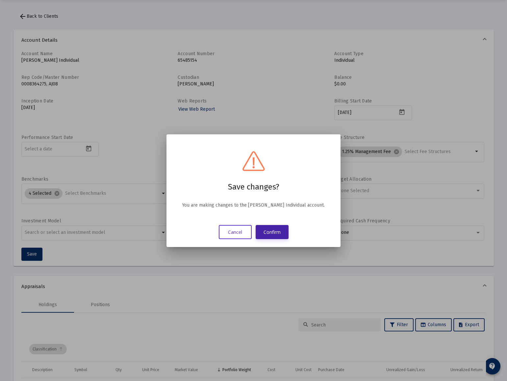
click at [270, 231] on button "Confirm" at bounding box center [271, 232] width 33 height 14
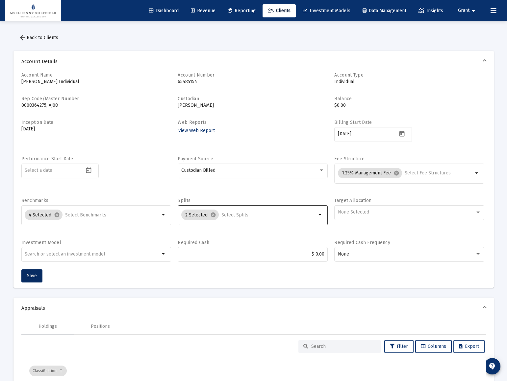
click at [44, 38] on span "arrow_back Back to Clients" at bounding box center [38, 38] width 39 height 6
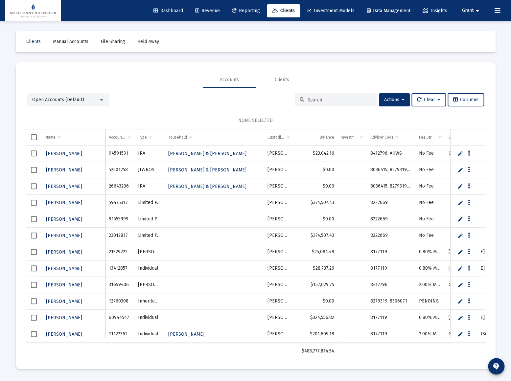
click at [326, 95] on div at bounding box center [336, 99] width 82 height 13
click at [327, 99] on input at bounding box center [340, 100] width 64 height 6
paste input "93708471"
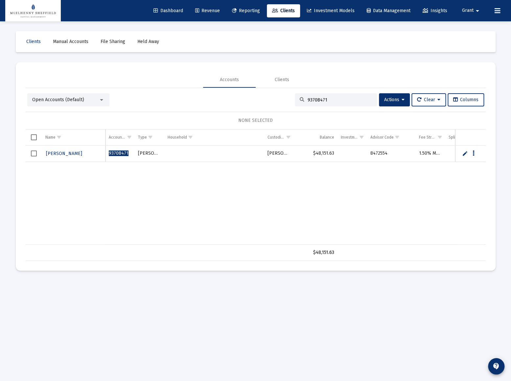
type input "93708471"
click at [66, 152] on span "Estelle R Olvera" at bounding box center [64, 154] width 36 height 6
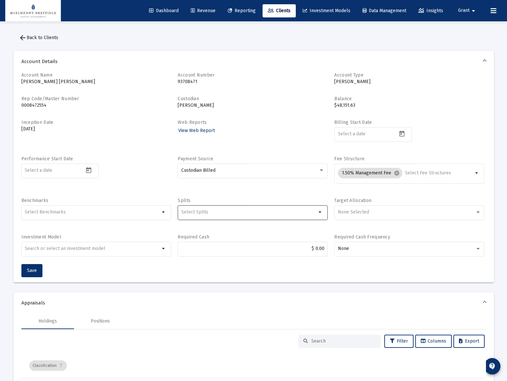
click at [197, 209] on div "Selection" at bounding box center [249, 212] width 138 height 8
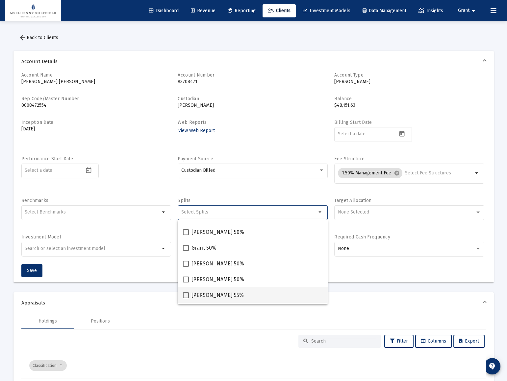
scroll to position [60, 0]
click at [198, 294] on span "[PERSON_NAME] 55%" at bounding box center [217, 295] width 52 height 8
click at [186, 298] on input "[PERSON_NAME] 55%" at bounding box center [185, 298] width 0 height 0
checkbox input "true"
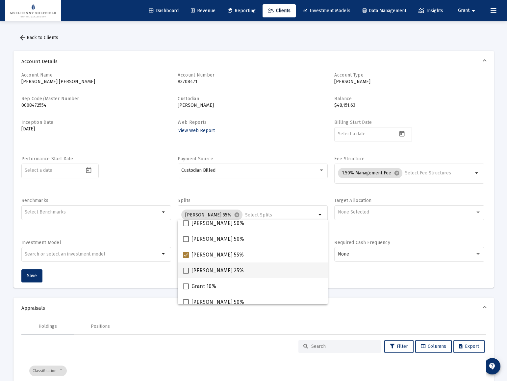
scroll to position [105, 0]
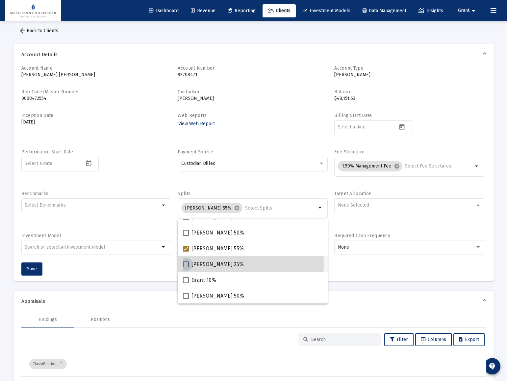
click at [200, 264] on span "[PERSON_NAME] 25%" at bounding box center [217, 265] width 52 height 8
click at [186, 268] on input "[PERSON_NAME] 25%" at bounding box center [185, 268] width 0 height 0
checkbox input "true"
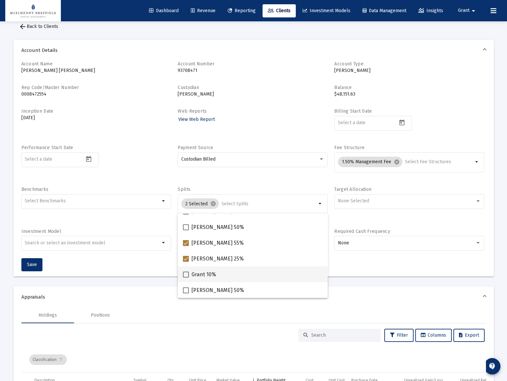
click at [203, 275] on span "Grant 10%" at bounding box center [203, 275] width 25 height 8
click at [186, 278] on input "Grant 10%" at bounding box center [185, 278] width 0 height 0
checkbox input "true"
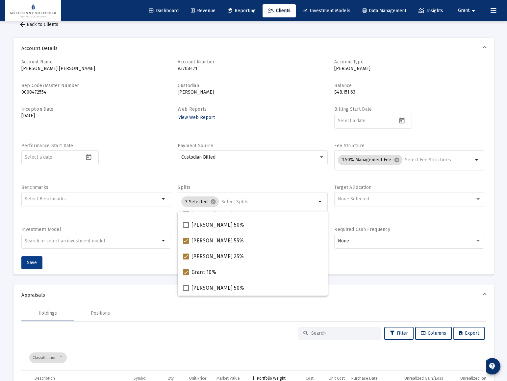
scroll to position [13, 0]
click at [33, 263] on span "Save" at bounding box center [32, 263] width 10 height 6
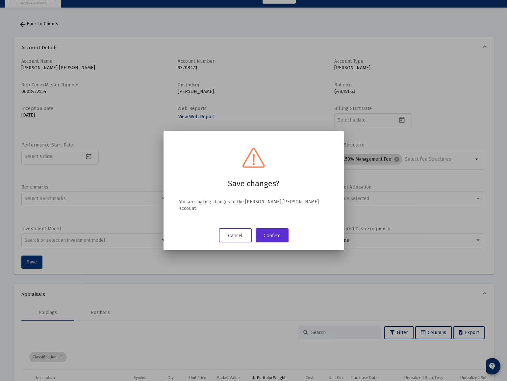
scroll to position [0, 0]
click at [273, 233] on button "Confirm" at bounding box center [271, 236] width 33 height 14
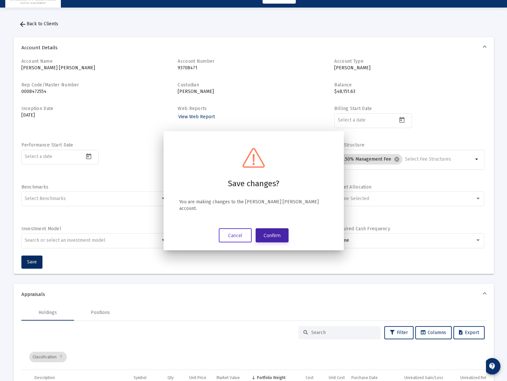
scroll to position [13, 0]
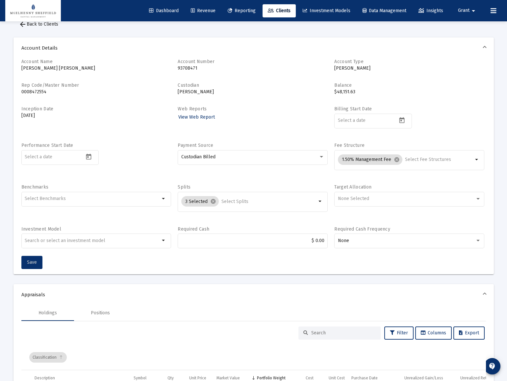
click at [32, 262] on span "Save" at bounding box center [32, 263] width 10 height 6
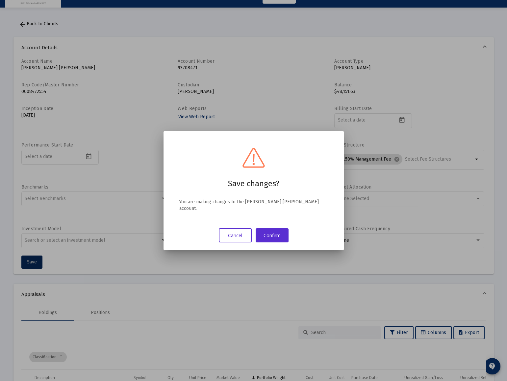
drag, startPoint x: 272, startPoint y: 230, endPoint x: 252, endPoint y: 175, distance: 58.5
click at [272, 229] on button "Confirm" at bounding box center [271, 236] width 33 height 14
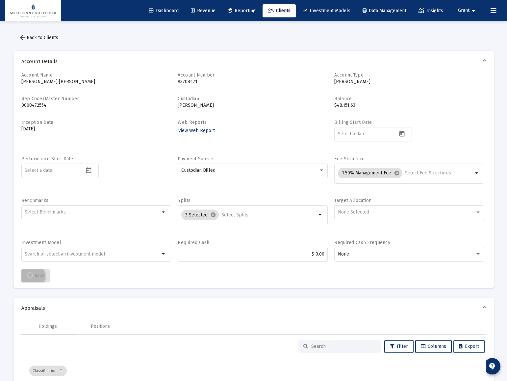
scroll to position [13, 0]
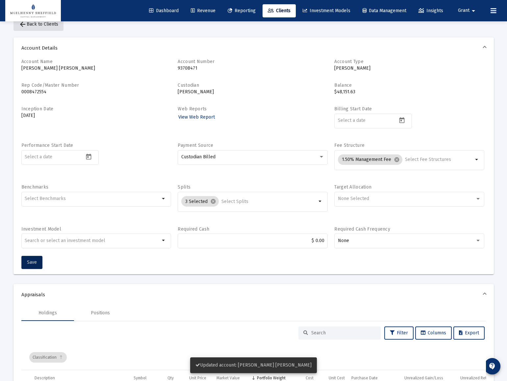
click at [45, 25] on span "arrow_back Back to Clients" at bounding box center [38, 24] width 39 height 6
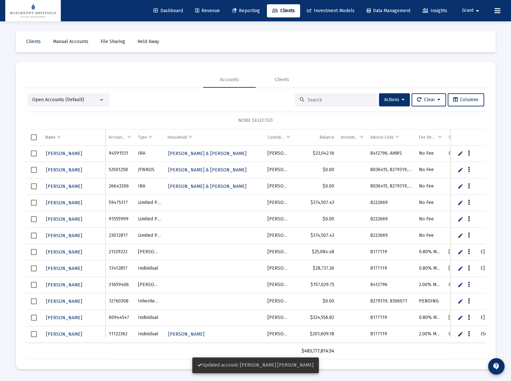
click at [320, 101] on input at bounding box center [340, 100] width 64 height 6
paste input "5466W121"
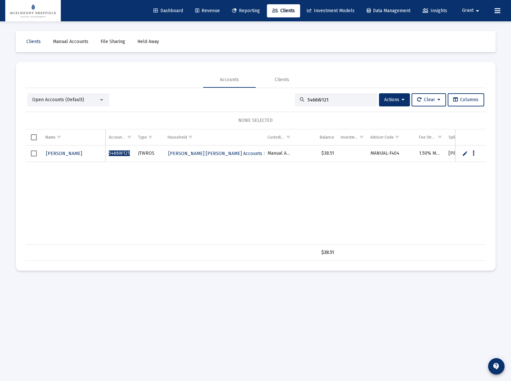
type input "5466W121"
click at [203, 11] on span "Revenue" at bounding box center [207, 11] width 25 height 6
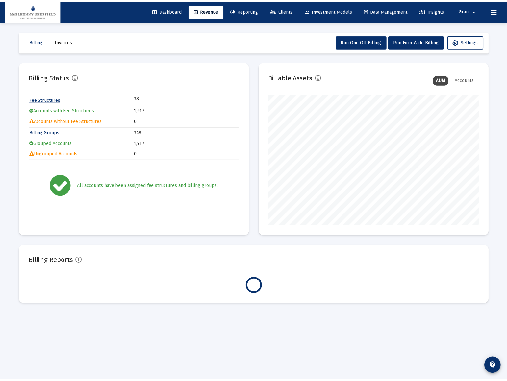
scroll to position [132, 212]
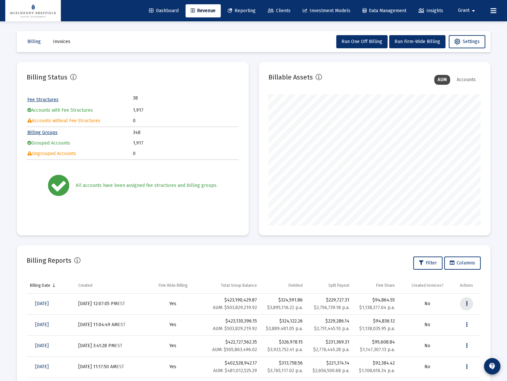
click at [467, 304] on button "Data grid" at bounding box center [466, 304] width 13 height 13
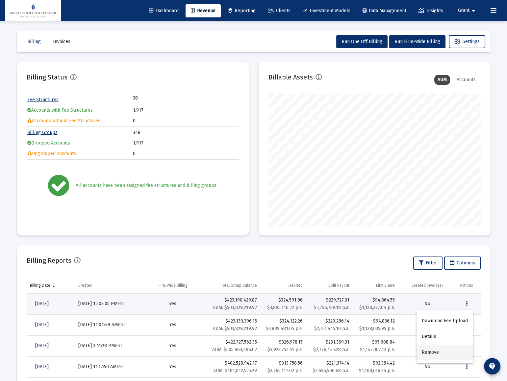
click at [430, 351] on button "Remove" at bounding box center [444, 353] width 57 height 16
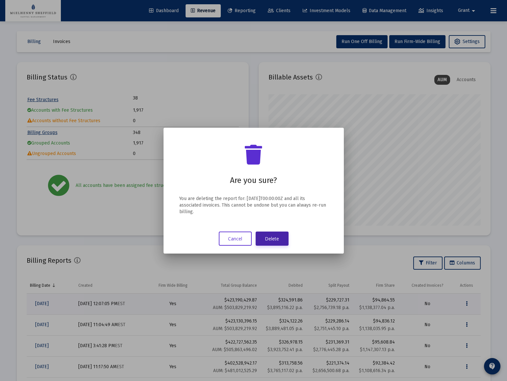
click at [274, 237] on button "Delete" at bounding box center [271, 239] width 33 height 14
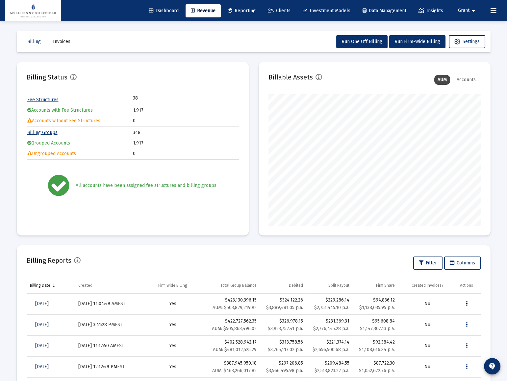
click at [466, 304] on icon "Data grid" at bounding box center [467, 304] width 2 height 8
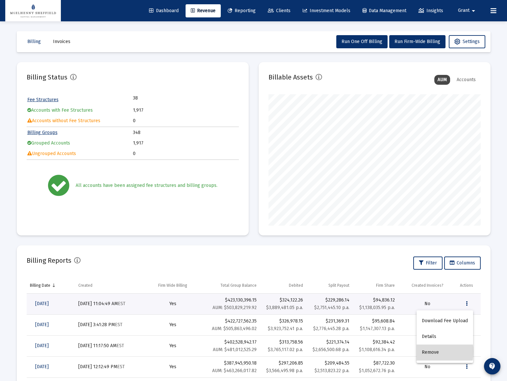
click at [431, 352] on button "Remove" at bounding box center [444, 353] width 57 height 16
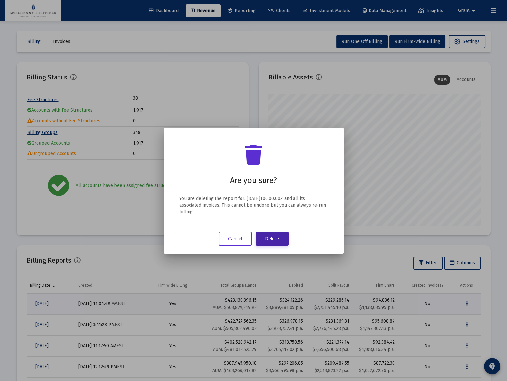
click at [278, 240] on button "Delete" at bounding box center [271, 239] width 33 height 14
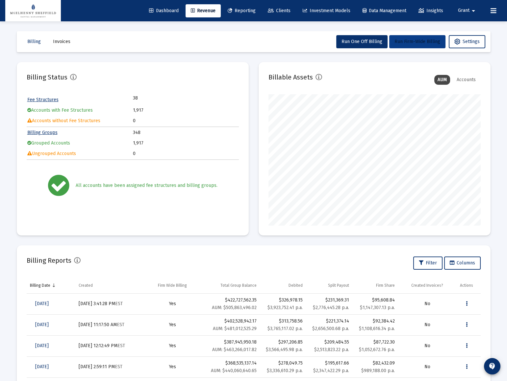
click at [412, 42] on span "Run Firm-Wide Billing" at bounding box center [417, 42] width 46 height 6
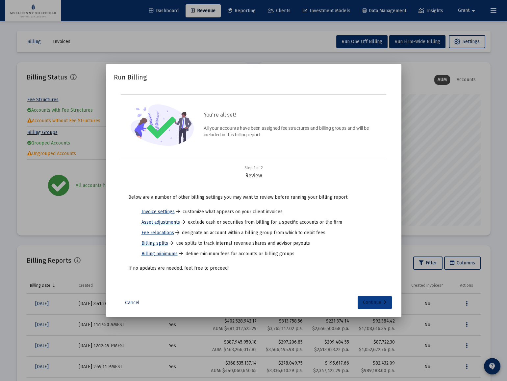
click at [373, 303] on div "Continue" at bounding box center [375, 302] width 24 height 13
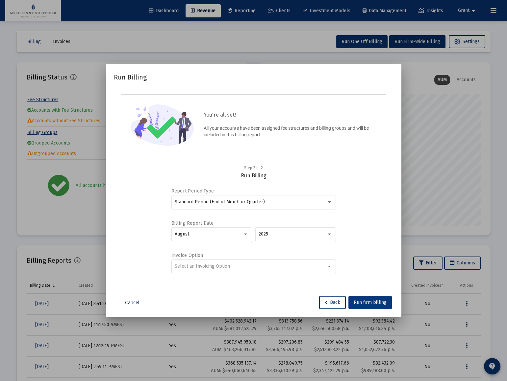
click at [376, 299] on button "Run firm billing" at bounding box center [369, 302] width 43 height 13
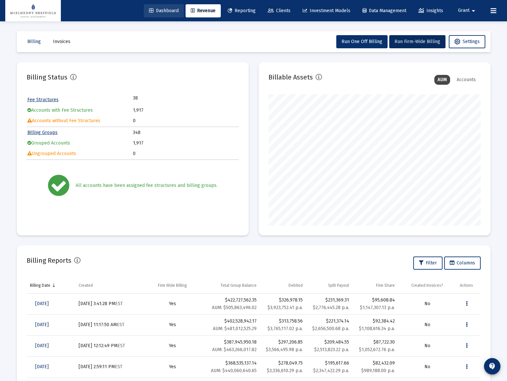
click at [167, 10] on span "Dashboard" at bounding box center [164, 11] width 30 height 6
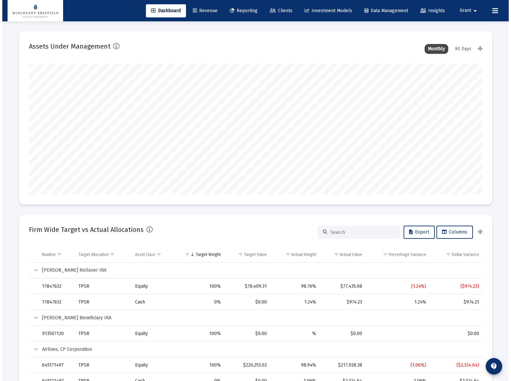
scroll to position [132, 244]
click at [199, 12] on span "Revenue" at bounding box center [203, 11] width 25 height 6
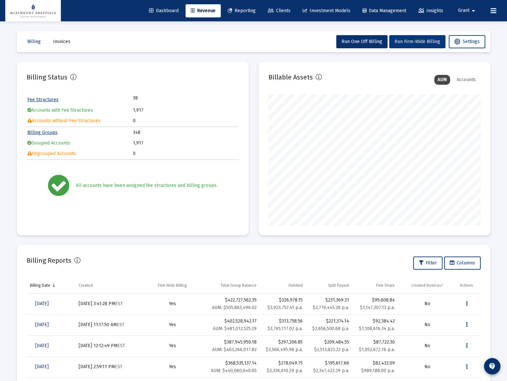
click at [418, 43] on span "Run Firm-Wide Billing" at bounding box center [417, 42] width 46 height 6
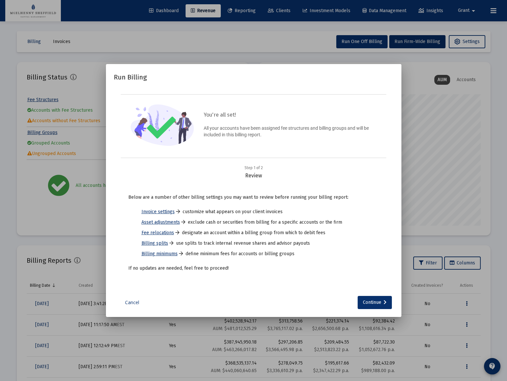
drag, startPoint x: 131, startPoint y: 301, endPoint x: 142, endPoint y: 244, distance: 57.3
click at [131, 300] on link "Cancel" at bounding box center [132, 303] width 33 height 7
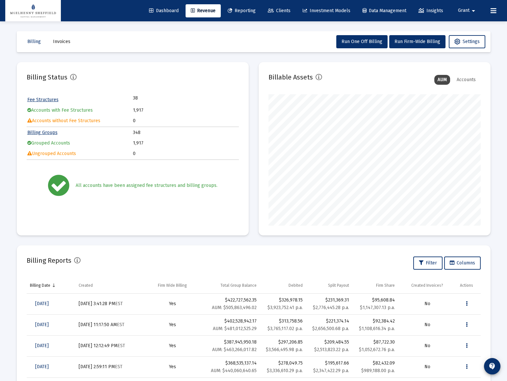
scroll to position [132, 212]
click at [420, 43] on span "Run Firm-Wide Billing" at bounding box center [417, 42] width 46 height 6
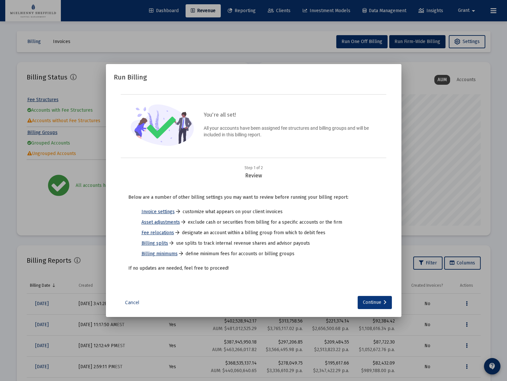
click at [372, 302] on div "Continue" at bounding box center [375, 302] width 24 height 13
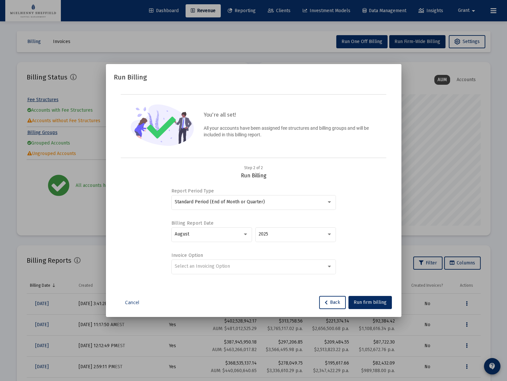
click at [372, 302] on span "Run firm billing" at bounding box center [369, 303] width 33 height 6
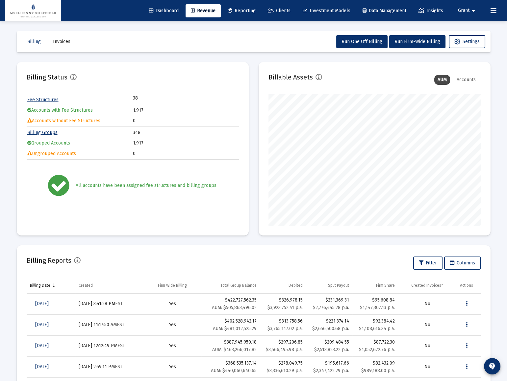
scroll to position [132, 212]
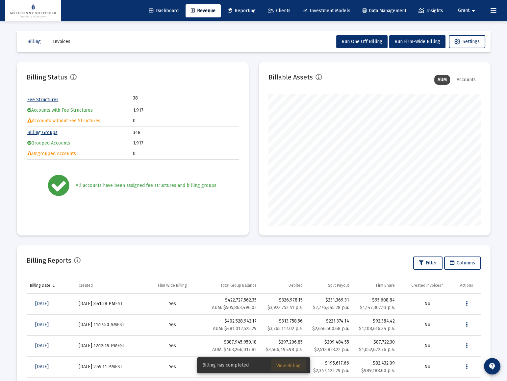
click at [284, 365] on span "View Billing" at bounding box center [288, 366] width 24 height 6
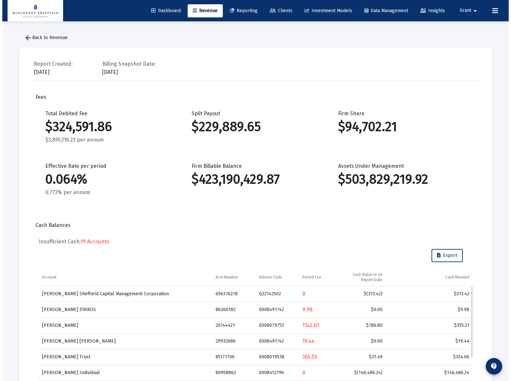
scroll to position [316, 0]
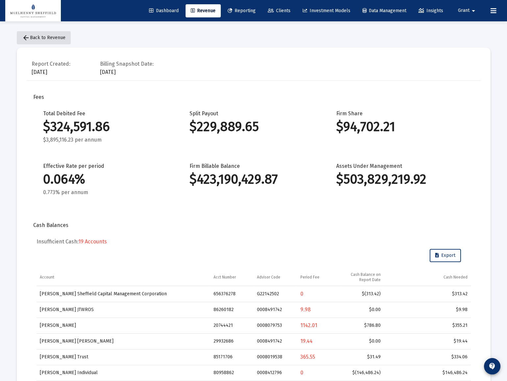
click at [37, 35] on span "arrow_back Back to Revenue" at bounding box center [43, 38] width 43 height 6
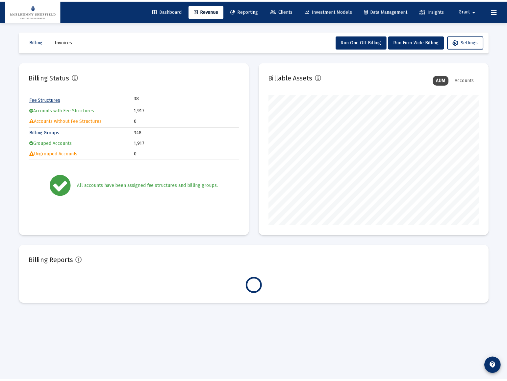
scroll to position [132, 212]
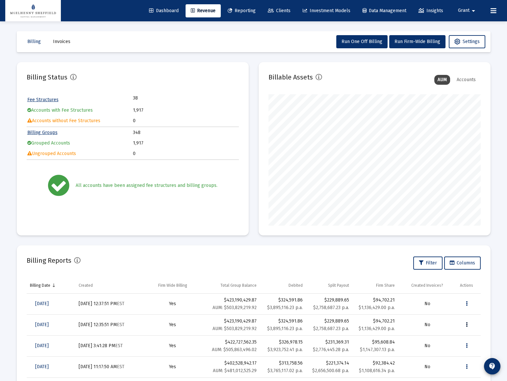
click at [466, 325] on icon "Data grid" at bounding box center [466, 325] width 2 height 8
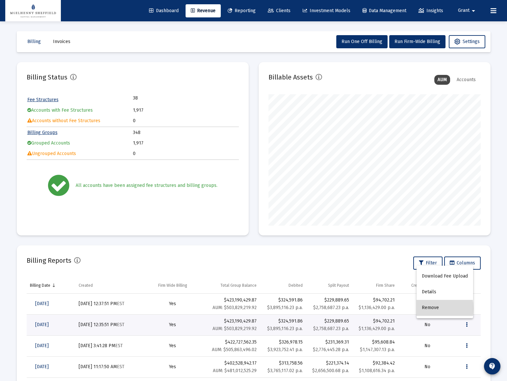
click at [427, 309] on button "Remove" at bounding box center [444, 308] width 57 height 16
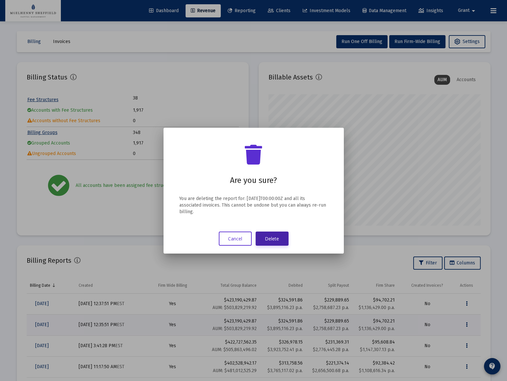
click at [274, 240] on button "Delete" at bounding box center [271, 239] width 33 height 14
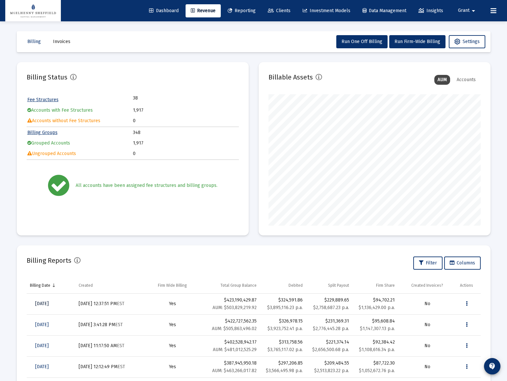
click at [45, 305] on span "[DATE]" at bounding box center [41, 304] width 13 height 6
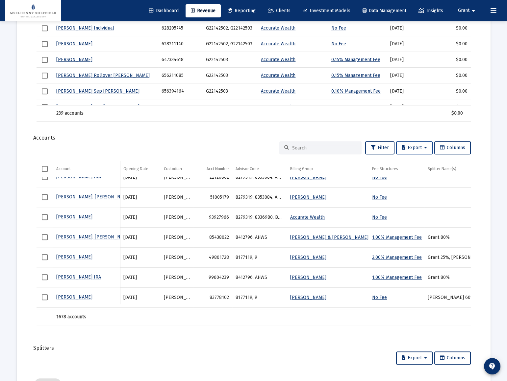
scroll to position [737, 0]
click at [424, 148] on icon at bounding box center [425, 147] width 3 height 5
click at [418, 165] on button "Export All Rows" at bounding box center [416, 164] width 45 height 16
click at [496, 188] on div "arrow_back Back to Revenue Report Created: Sep 2, 2025 Billing Snapshot Date: A…" at bounding box center [253, 2] width 493 height 1435
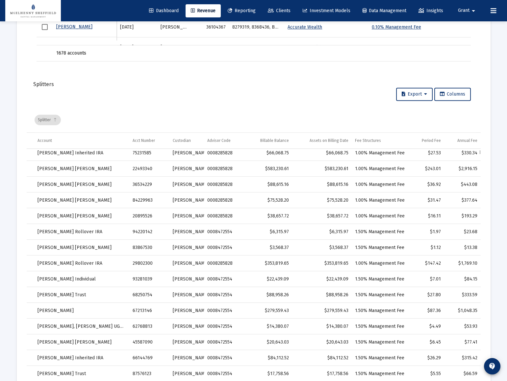
scroll to position [0, 0]
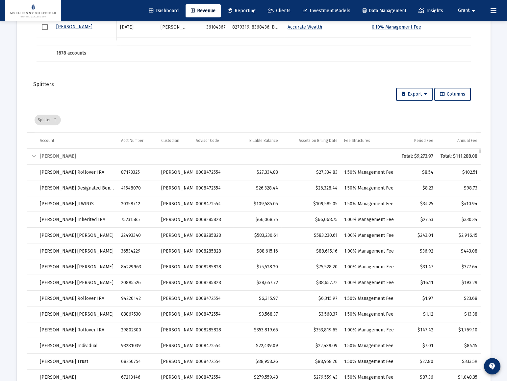
click at [35, 155] on div "Collapse" at bounding box center [34, 157] width 8 height 8
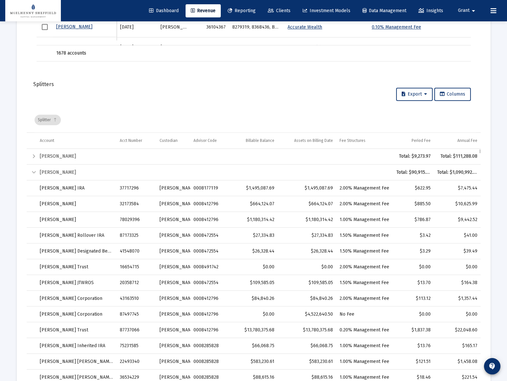
click at [32, 172] on div "Collapse" at bounding box center [34, 173] width 8 height 8
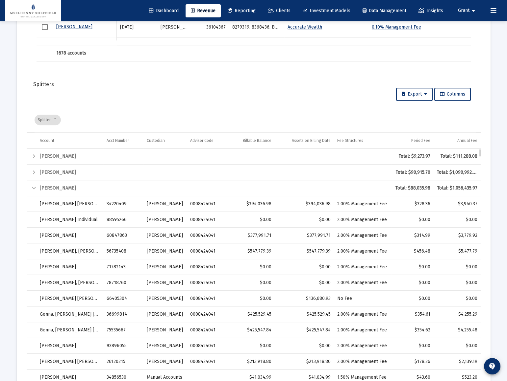
click at [35, 187] on div "Collapse" at bounding box center [34, 188] width 8 height 8
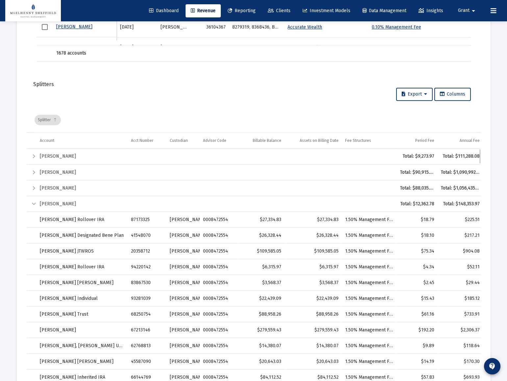
click at [34, 203] on div "Collapse" at bounding box center [34, 204] width 8 height 8
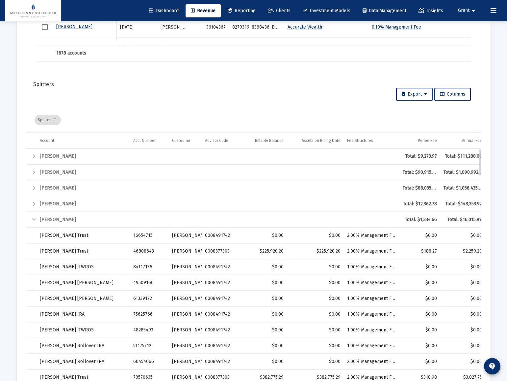
click at [34, 218] on div "Collapse" at bounding box center [34, 220] width 8 height 8
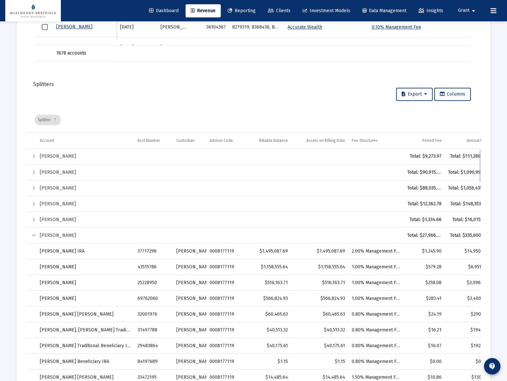
click at [34, 235] on div "Collapse" at bounding box center [34, 236] width 8 height 8
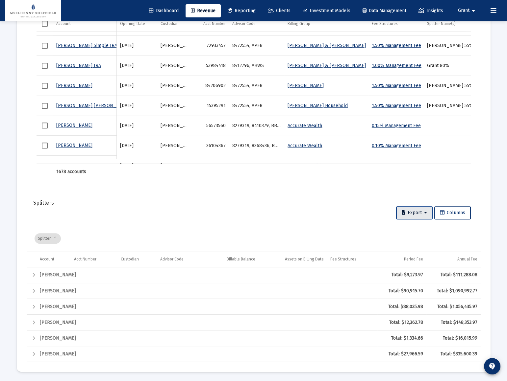
click at [421, 211] on span "Export" at bounding box center [413, 213] width 25 height 6
click at [408, 229] on button "Export All Rows" at bounding box center [416, 230] width 44 height 16
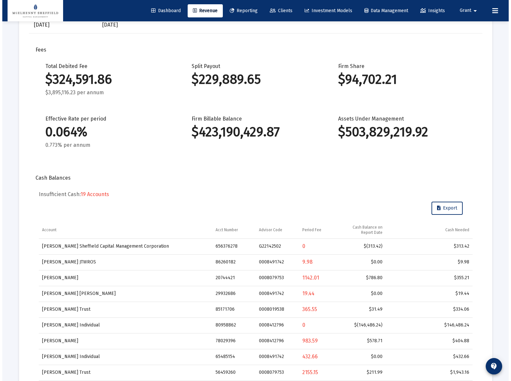
scroll to position [0, 0]
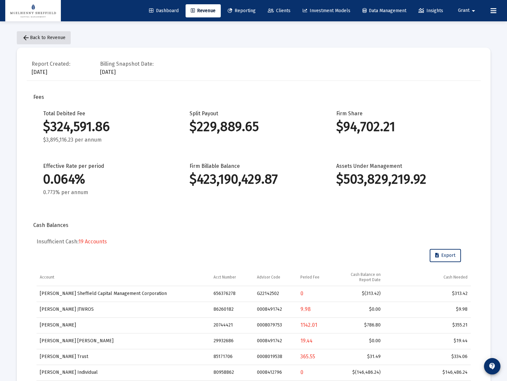
click at [45, 37] on span "arrow_back Back to Revenue" at bounding box center [43, 38] width 43 height 6
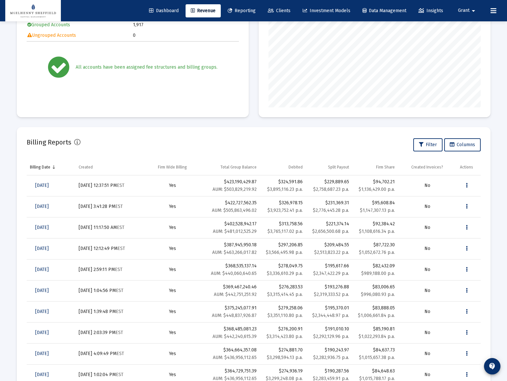
scroll to position [119, 0]
click at [465, 185] on button "Data grid" at bounding box center [466, 185] width 13 height 13
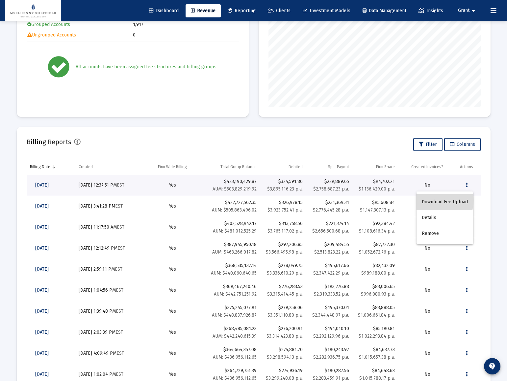
click at [433, 201] on button "Download Fee Upload" at bounding box center [444, 202] width 57 height 16
